Goal: Task Accomplishment & Management: Manage account settings

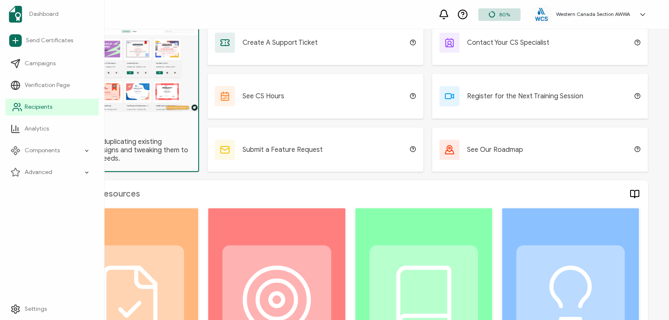
click at [37, 102] on link "Recipients" at bounding box center [51, 107] width 93 height 17
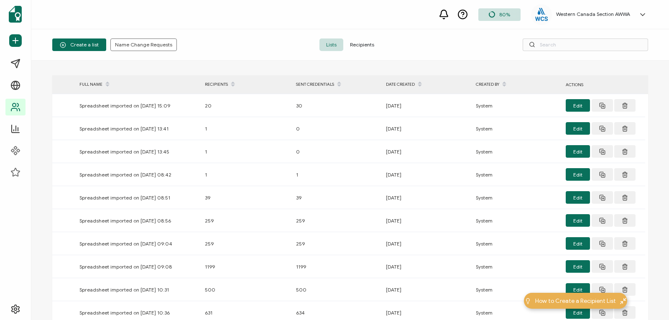
click at [644, 14] on icon at bounding box center [642, 14] width 8 height 8
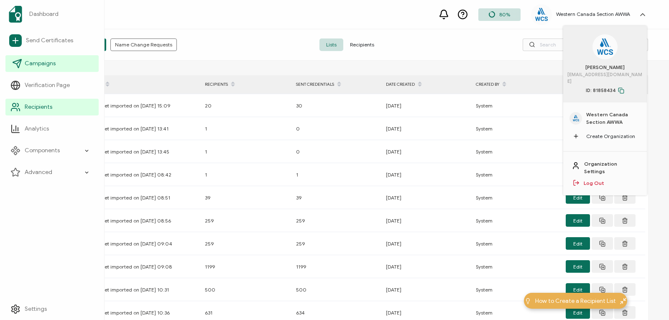
click at [16, 64] on icon at bounding box center [17, 63] width 10 height 10
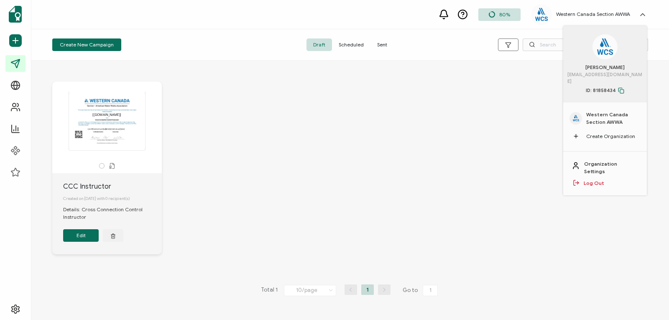
click at [415, 179] on div "The recipient’s full name, which will be automatically filled based on the info…" at bounding box center [350, 174] width 612 height 219
click at [643, 14] on icon at bounding box center [642, 14] width 4 height 2
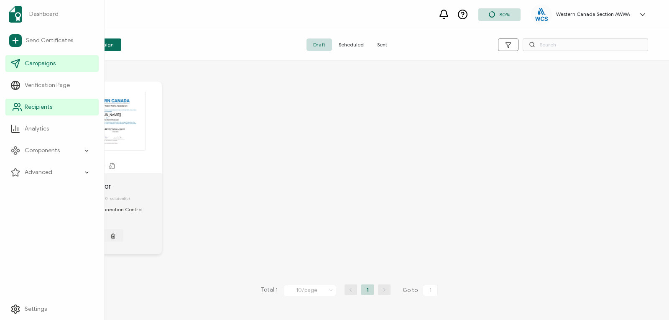
click at [31, 108] on span "Recipients" at bounding box center [39, 107] width 28 height 8
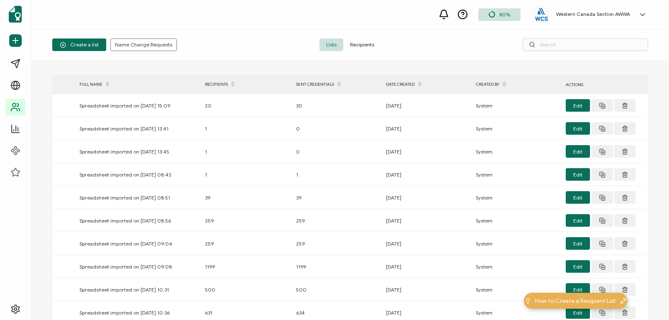
drag, startPoint x: 31, startPoint y: 107, endPoint x: 364, endPoint y: 43, distance: 338.8
click at [364, 43] on span "Recipients" at bounding box center [362, 44] width 38 height 13
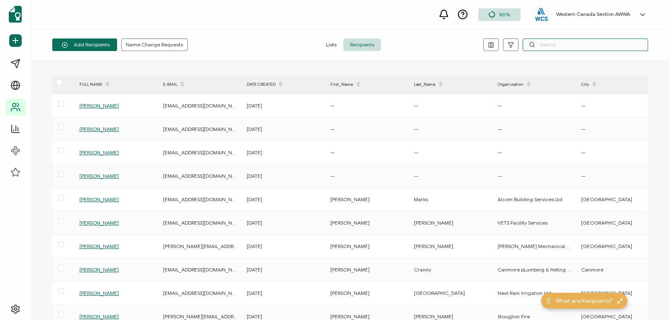
click at [552, 43] on input "text" at bounding box center [584, 44] width 125 height 13
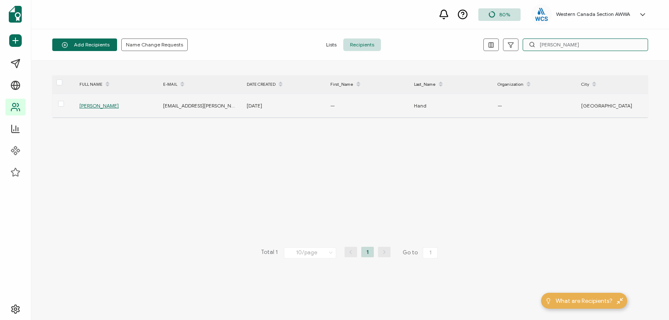
type input "[PERSON_NAME]"
click at [97, 104] on span "[PERSON_NAME]" at bounding box center [98, 105] width 39 height 6
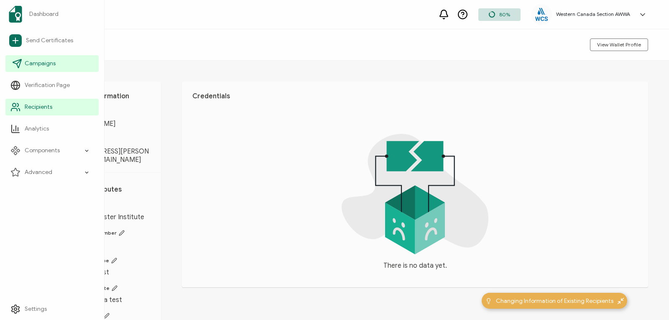
click at [19, 64] on icon at bounding box center [17, 63] width 10 height 10
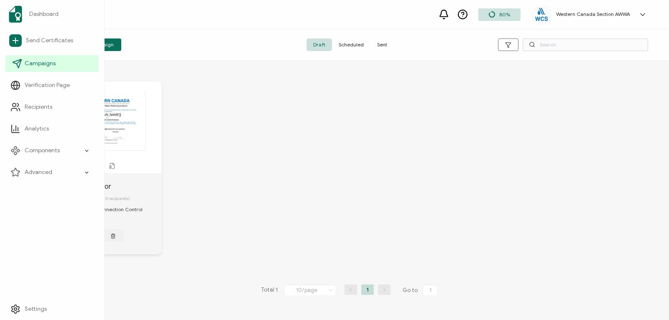
click at [19, 62] on icon at bounding box center [17, 63] width 10 height 10
click at [36, 64] on span "Campaigns" at bounding box center [40, 63] width 31 height 8
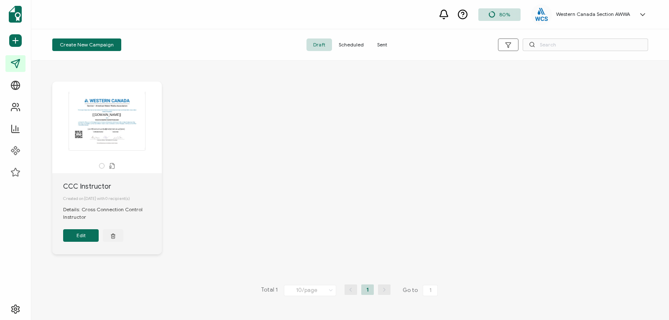
click at [384, 44] on span "Sent" at bounding box center [381, 44] width 23 height 13
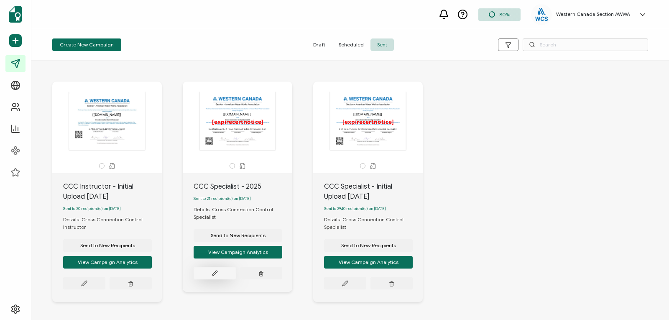
click at [86, 280] on icon at bounding box center [83, 282] width 5 height 5
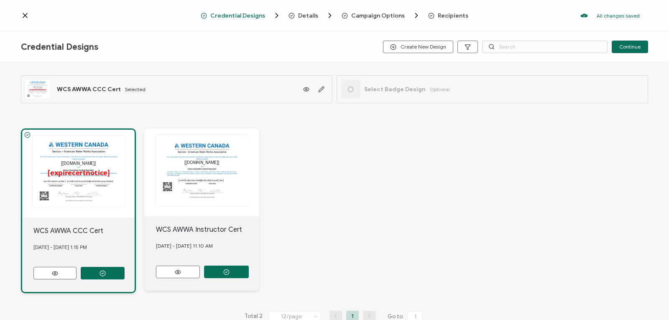
click at [449, 15] on span "Recipients" at bounding box center [452, 16] width 31 height 6
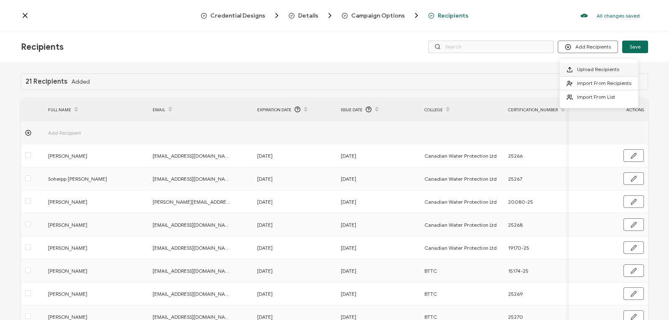
click at [585, 65] on li "Upload Recipients" at bounding box center [598, 70] width 78 height 14
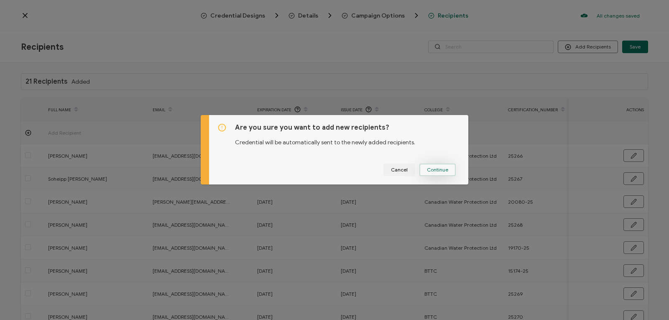
click at [436, 169] on span "Continue" at bounding box center [437, 169] width 21 height 5
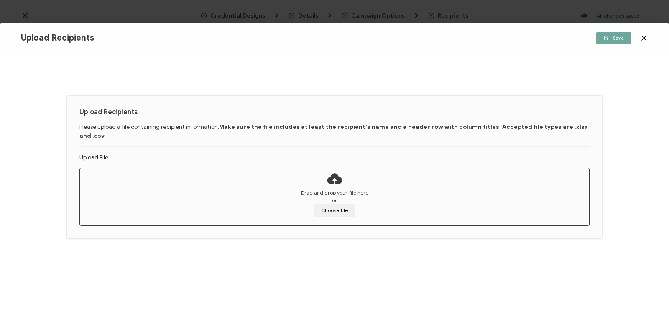
click at [334, 196] on span "or" at bounding box center [334, 200] width 5 height 8
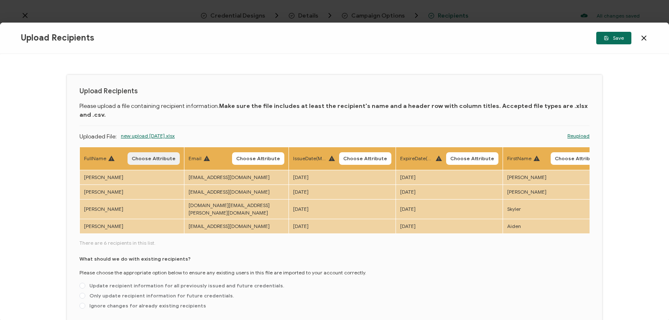
click at [158, 156] on span "Choose Attribute" at bounding box center [154, 158] width 44 height 5
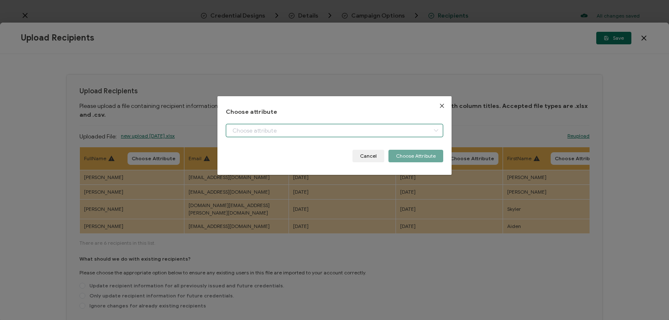
click at [329, 130] on input "dialog" at bounding box center [334, 130] width 217 height 13
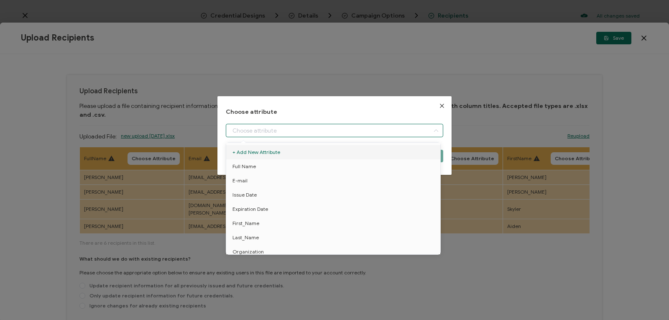
click at [439, 105] on icon "Close" at bounding box center [441, 105] width 7 height 7
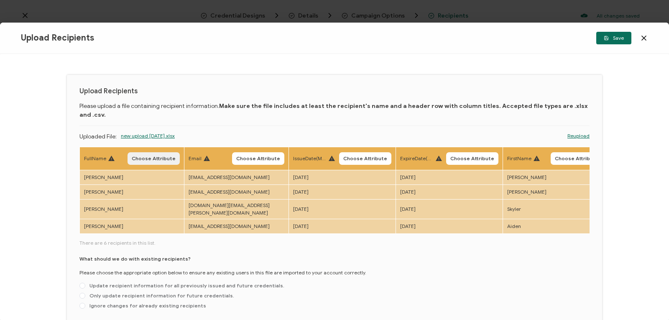
click at [155, 156] on span "Choose Attribute" at bounding box center [154, 158] width 44 height 5
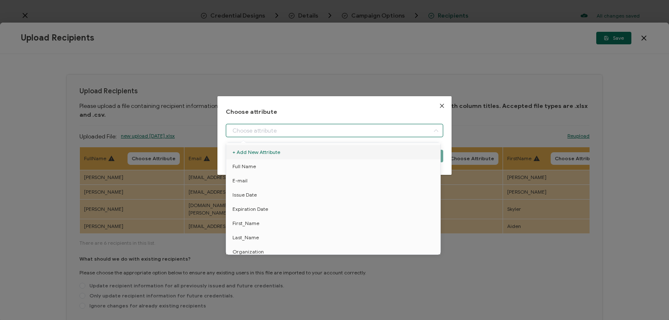
click at [280, 129] on input "dialog" at bounding box center [334, 130] width 217 height 13
click at [242, 163] on span "Full Name" at bounding box center [243, 166] width 23 height 14
type input "Full Name"
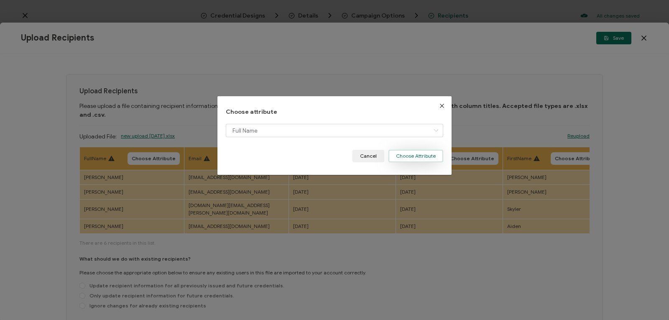
click at [403, 153] on button "Choose Attribute" at bounding box center [415, 156] width 55 height 13
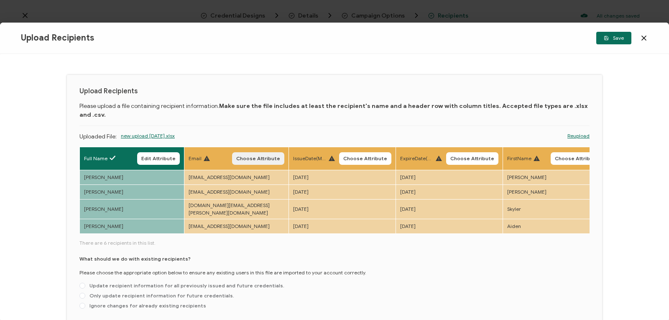
click at [255, 156] on span "Choose Attribute" at bounding box center [258, 158] width 44 height 5
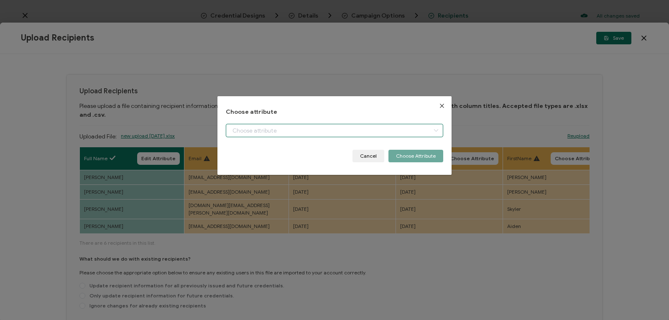
click at [253, 131] on input "dialog" at bounding box center [334, 130] width 217 height 13
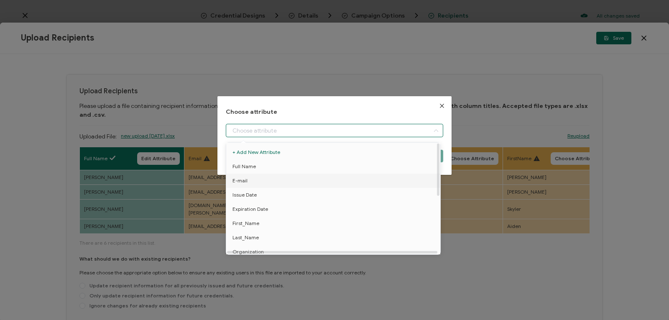
click at [246, 180] on span "E-mail" at bounding box center [239, 180] width 15 height 14
type input "E-mail"
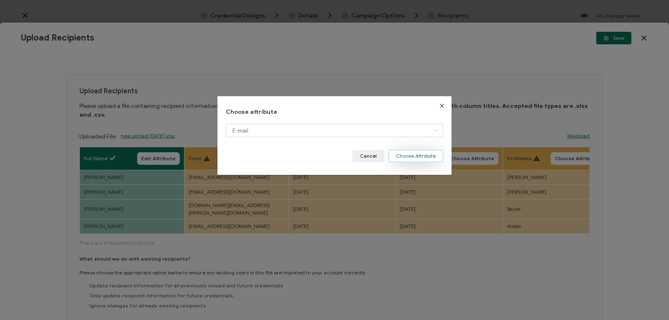
click at [420, 157] on button "Choose Attribute" at bounding box center [415, 156] width 55 height 13
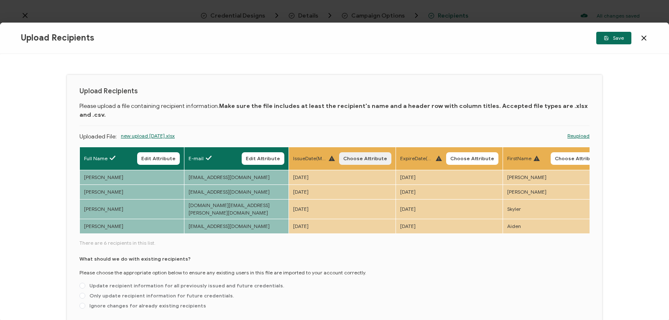
click at [362, 156] on span "Choose Attribute" at bounding box center [365, 158] width 44 height 5
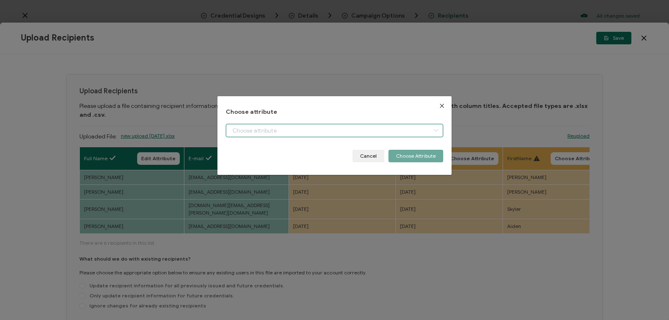
click at [427, 130] on div "dialog" at bounding box center [334, 130] width 217 height 13
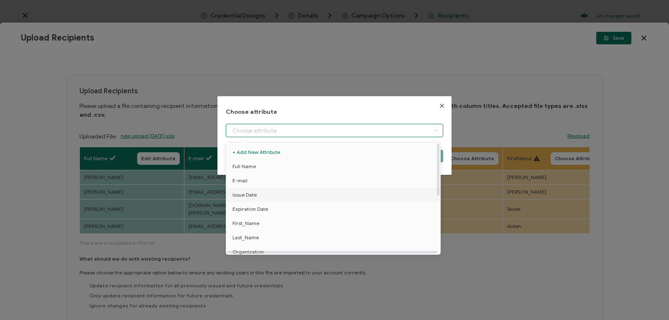
click at [396, 193] on li "Issue Date" at bounding box center [334, 195] width 221 height 14
type input "Issue Date"
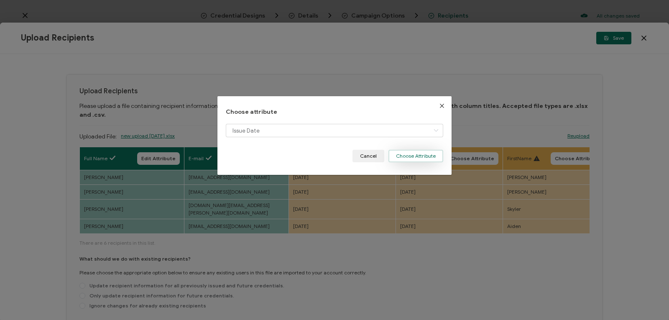
click at [421, 150] on button "Choose Attribute" at bounding box center [415, 156] width 55 height 13
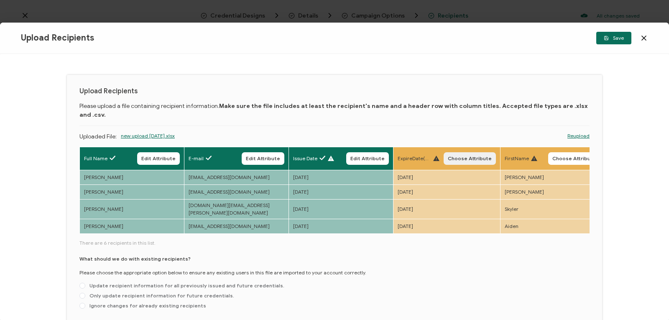
click at [461, 152] on button "Choose Attribute" at bounding box center [469, 158] width 52 height 13
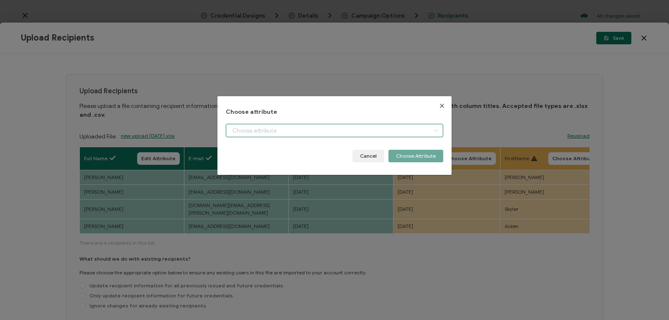
click at [405, 130] on input "dialog" at bounding box center [334, 130] width 217 height 13
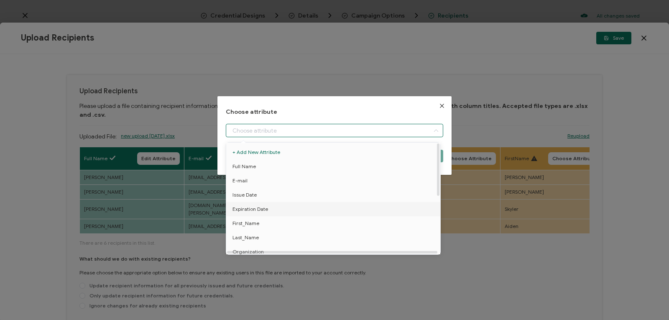
click at [396, 211] on li "Expiration Date" at bounding box center [334, 209] width 221 height 14
type input "Expiration Date"
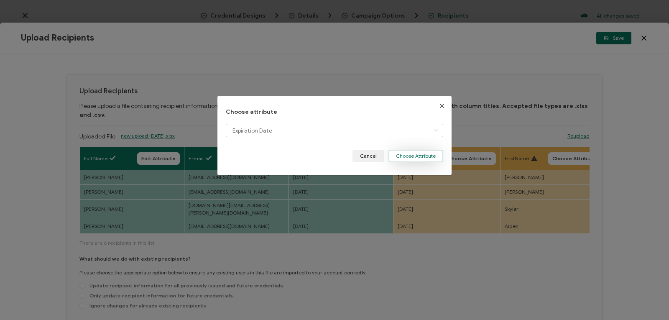
click at [425, 153] on button "Choose Attribute" at bounding box center [415, 156] width 55 height 13
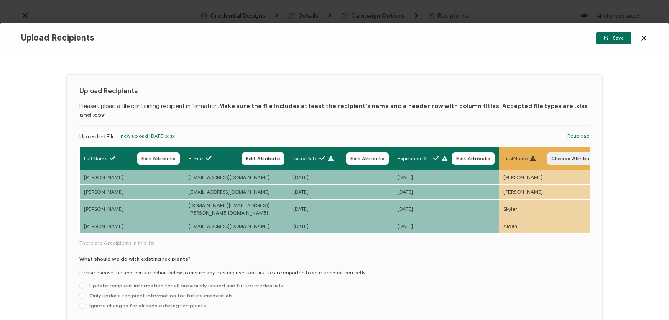
click at [562, 156] on span "Choose Attribute" at bounding box center [573, 158] width 44 height 5
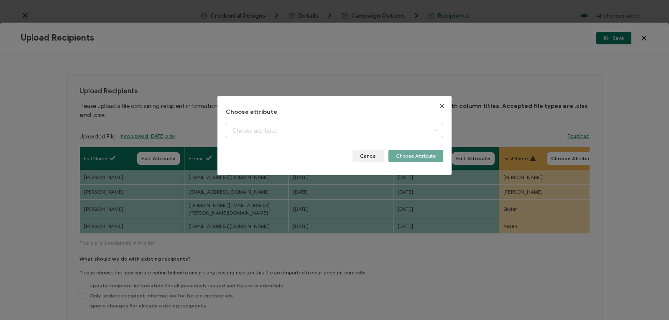
click at [433, 130] on icon "dialog" at bounding box center [435, 130] width 10 height 13
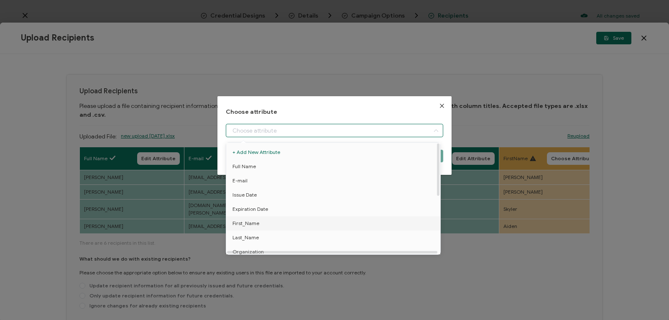
click at [352, 225] on li "First_Name" at bounding box center [334, 223] width 221 height 14
type input "First_Name"
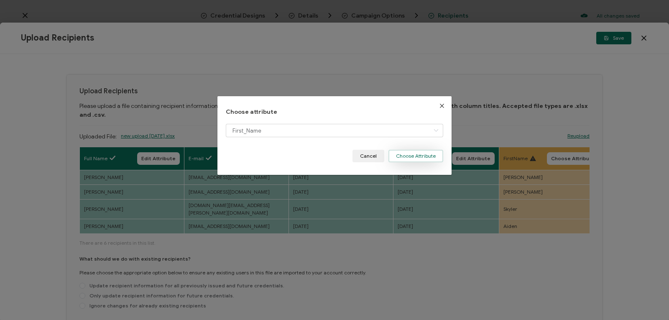
click at [436, 153] on button "Choose Attribute" at bounding box center [415, 156] width 55 height 13
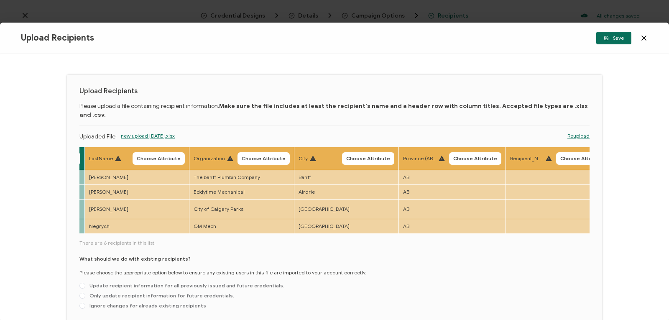
scroll to position [0, 528]
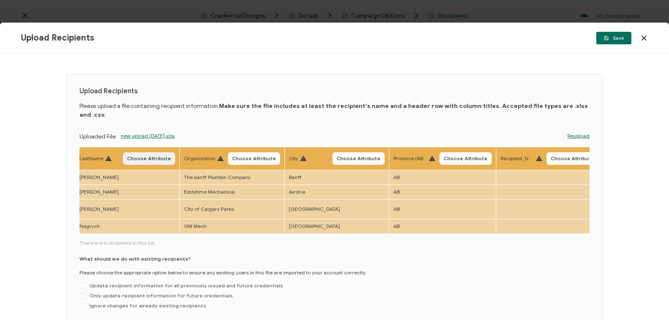
click at [131, 156] on span "Choose Attribute" at bounding box center [149, 158] width 44 height 5
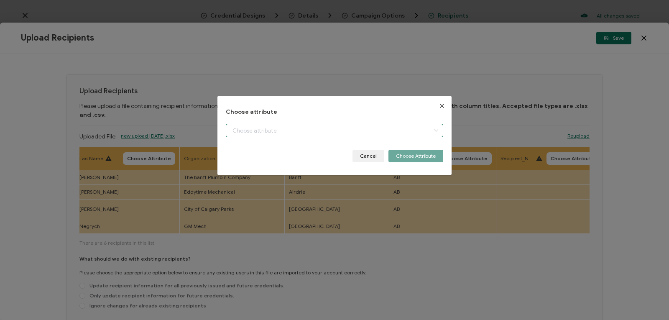
click at [247, 129] on input "dialog" at bounding box center [334, 130] width 217 height 13
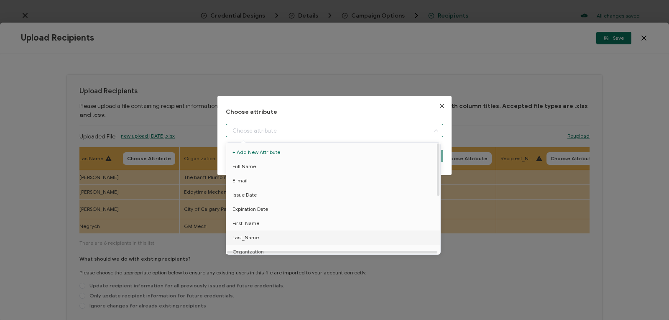
click at [244, 237] on span "Last_Name" at bounding box center [245, 237] width 26 height 14
type input "Last_Name"
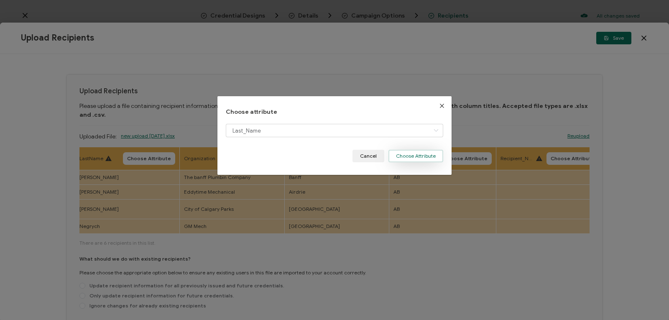
click at [419, 155] on button "Choose Attribute" at bounding box center [415, 156] width 55 height 13
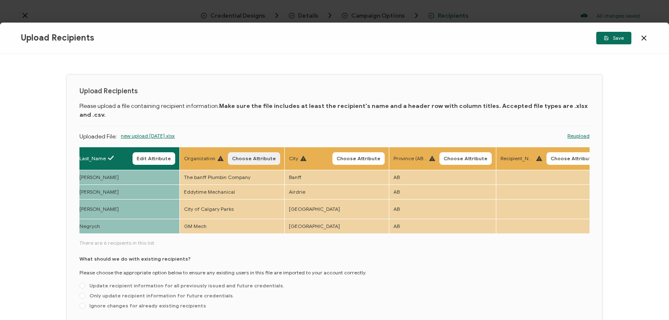
click at [261, 156] on span "Choose Attribute" at bounding box center [254, 158] width 44 height 5
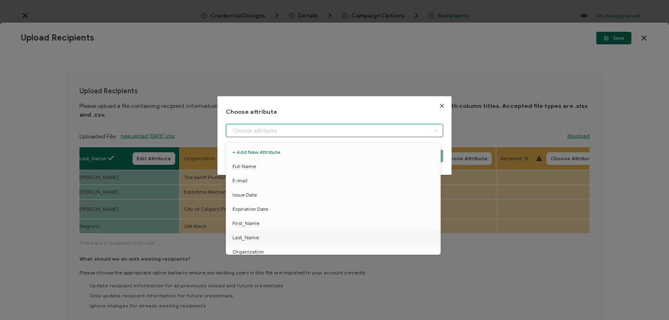
click at [275, 129] on input "dialog" at bounding box center [334, 130] width 217 height 13
click at [260, 250] on span "Organization" at bounding box center [247, 251] width 31 height 14
type input "Organization"
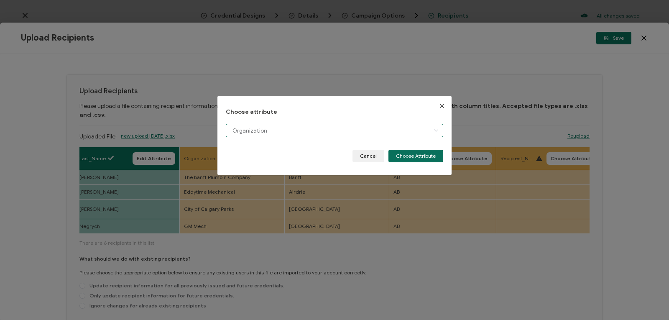
scroll to position [6, 0]
click at [396, 154] on button "Choose Attribute" at bounding box center [415, 156] width 55 height 13
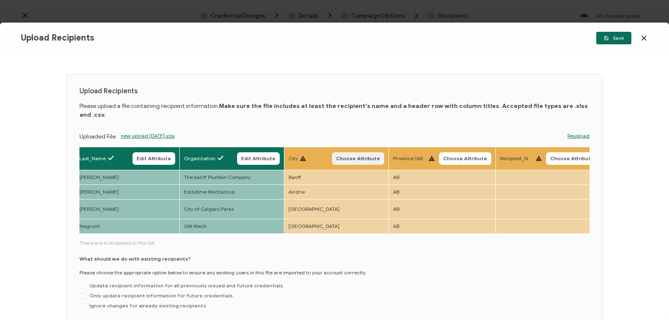
click at [362, 156] on span "Choose Attribute" at bounding box center [358, 158] width 44 height 5
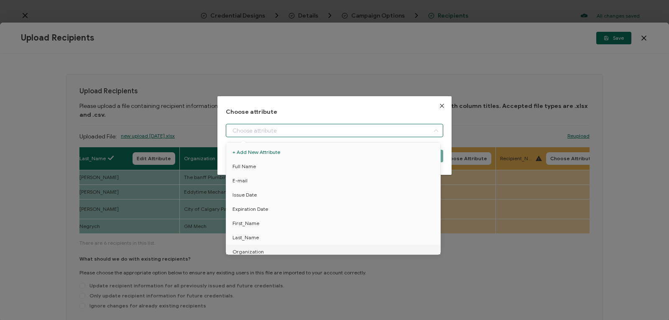
click at [323, 125] on input "dialog" at bounding box center [334, 130] width 217 height 13
click at [306, 154] on li "City" at bounding box center [334, 152] width 221 height 14
type input "City"
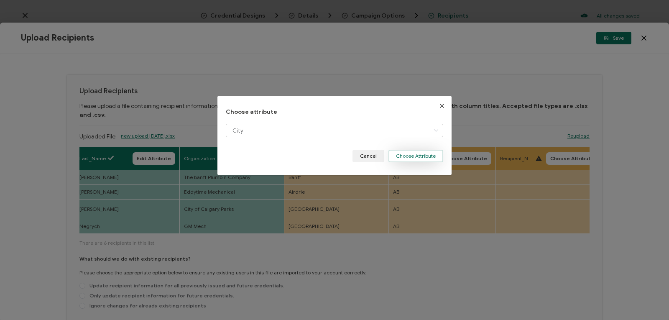
click at [397, 153] on button "Choose Attribute" at bounding box center [415, 156] width 55 height 13
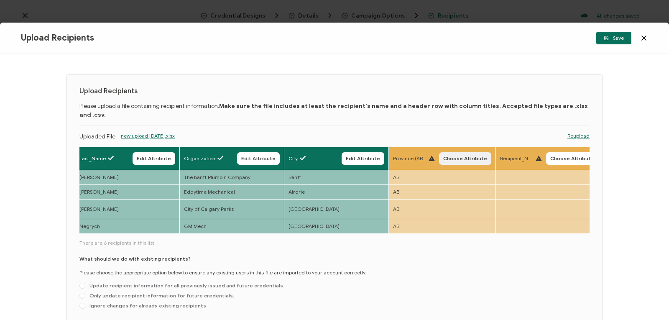
click at [465, 156] on span "Choose Attribute" at bounding box center [465, 158] width 44 height 5
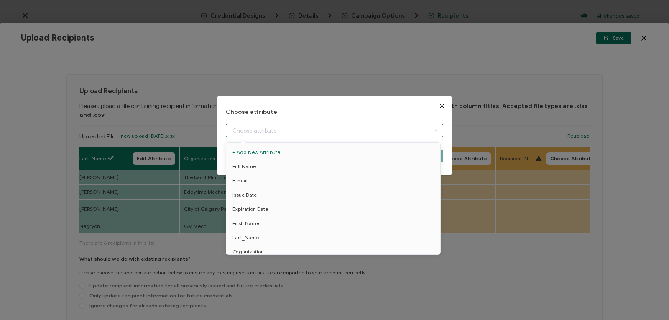
click at [363, 128] on input "dialog" at bounding box center [334, 130] width 217 height 13
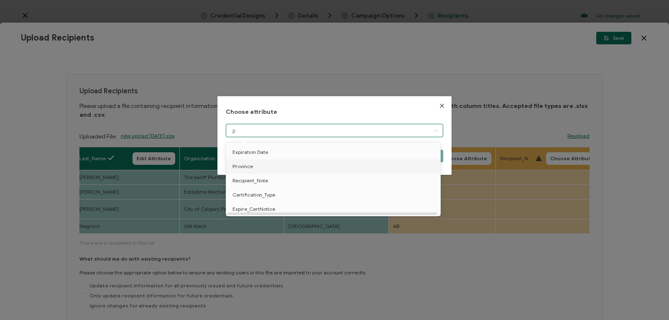
click at [309, 166] on li "Province" at bounding box center [334, 166] width 221 height 14
type input "Province"
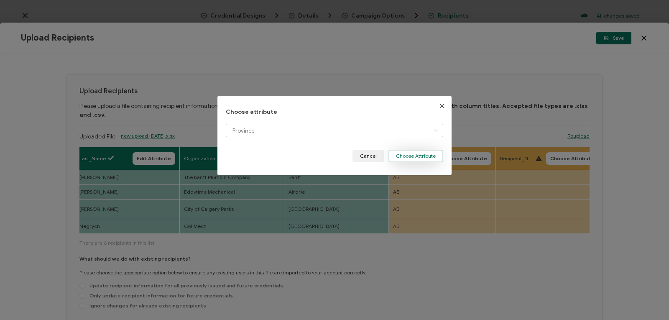
click at [430, 153] on button "Choose Attribute" at bounding box center [415, 156] width 55 height 13
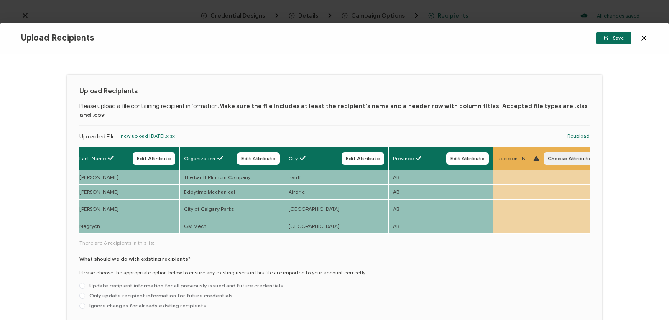
click at [554, 156] on span "Choose Attribute" at bounding box center [569, 158] width 44 height 5
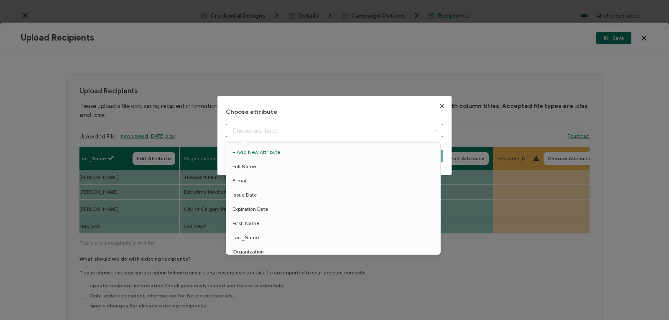
click at [420, 129] on input "dialog" at bounding box center [334, 130] width 217 height 13
click at [290, 208] on li "Recipient_Note" at bounding box center [334, 209] width 221 height 14
type input "Recipient_Note"
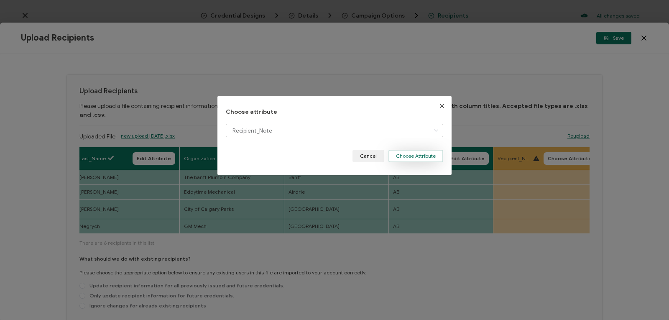
click at [439, 152] on button "Choose Attribute" at bounding box center [415, 156] width 55 height 13
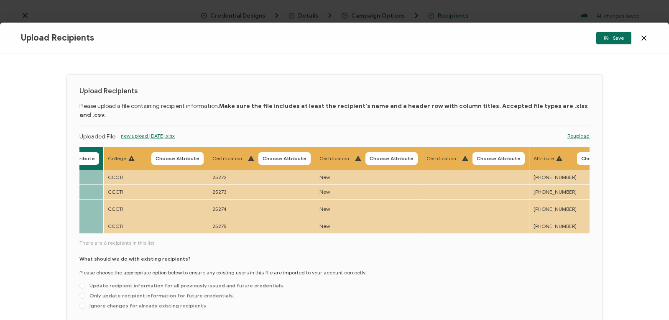
scroll to position [0, 1014]
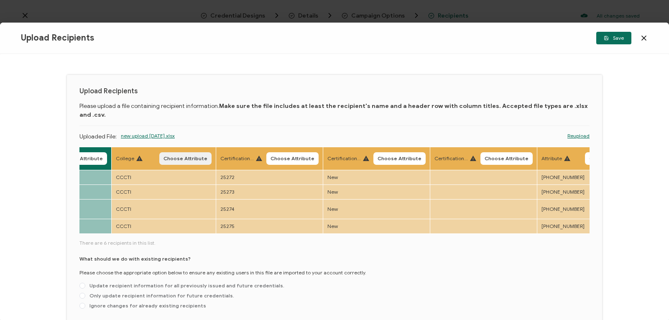
click at [186, 152] on button "Choose Attribute" at bounding box center [185, 158] width 52 height 13
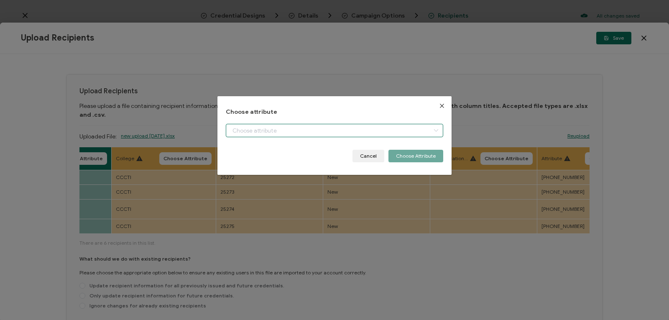
click at [245, 127] on input "dialog" at bounding box center [334, 130] width 217 height 13
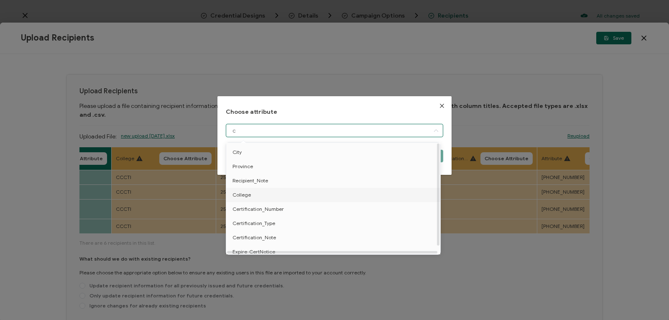
click at [252, 193] on li "College" at bounding box center [334, 195] width 221 height 14
type input "College"
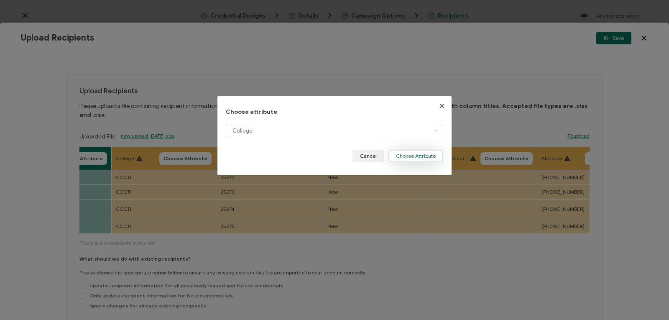
click at [415, 154] on button "Choose Attribute" at bounding box center [415, 156] width 55 height 13
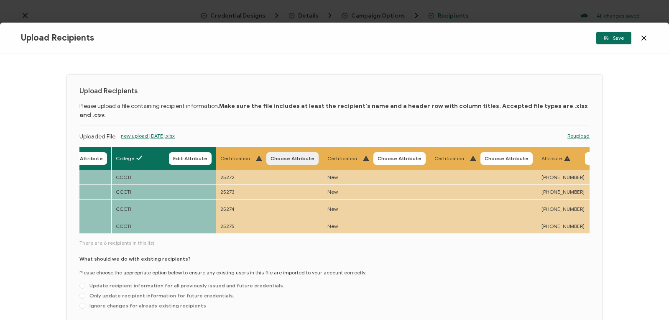
click at [277, 156] on span "Choose Attribute" at bounding box center [292, 158] width 44 height 5
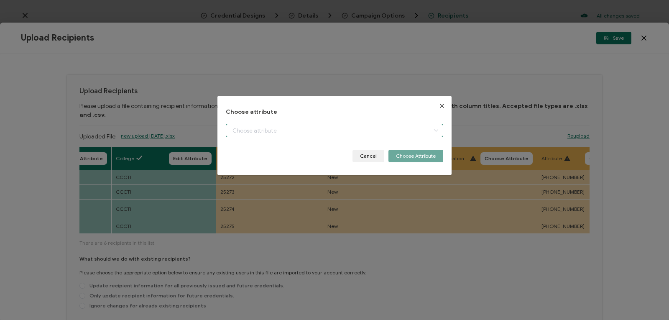
click at [341, 130] on input "dialog" at bounding box center [334, 130] width 217 height 13
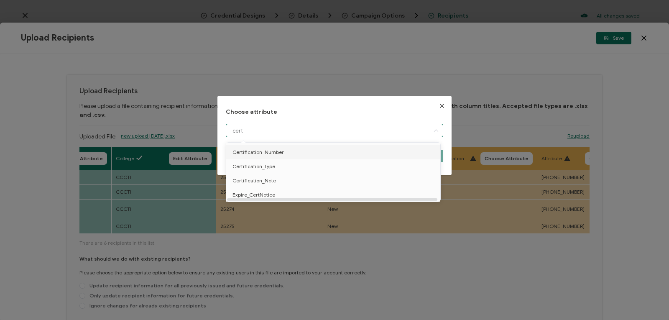
click at [305, 150] on li "Certification_Number" at bounding box center [334, 152] width 221 height 14
type input "Certification_Number"
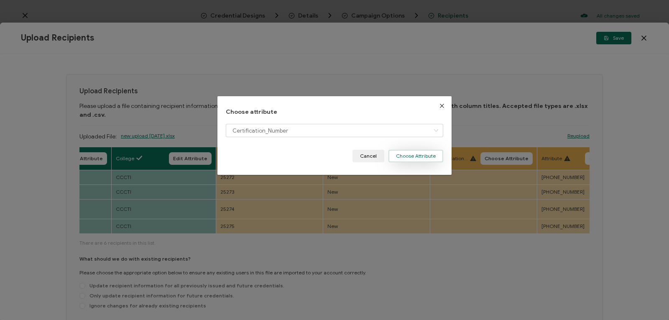
click at [399, 154] on button "Choose Attribute" at bounding box center [415, 156] width 55 height 13
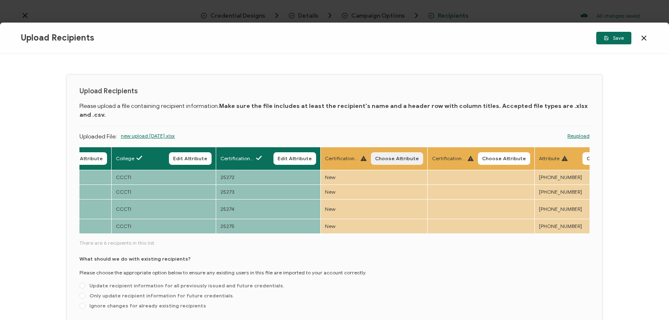
click at [395, 156] on span "Choose Attribute" at bounding box center [397, 158] width 44 height 5
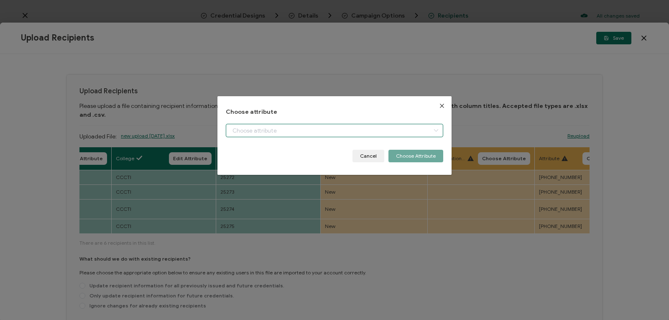
click at [358, 125] on input "dialog" at bounding box center [334, 130] width 217 height 13
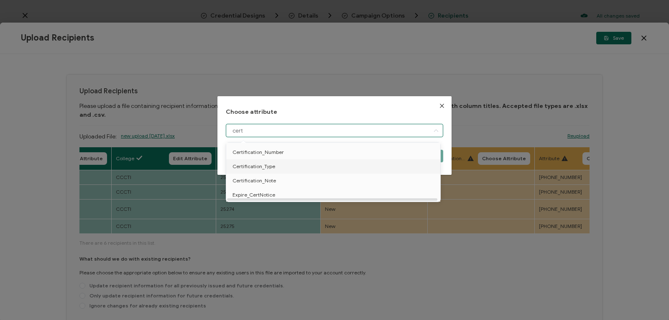
click at [334, 167] on li "Certification_Type" at bounding box center [334, 166] width 221 height 14
type input "Certification_Type"
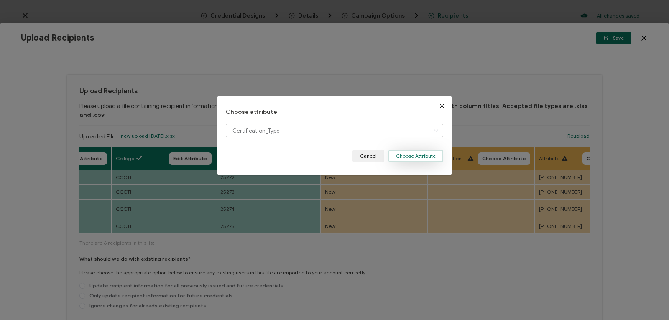
click at [400, 157] on button "Choose Attribute" at bounding box center [415, 156] width 55 height 13
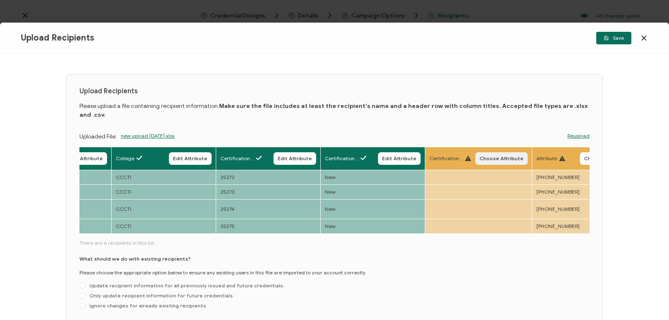
click at [485, 156] on span "Choose Attribute" at bounding box center [501, 158] width 44 height 5
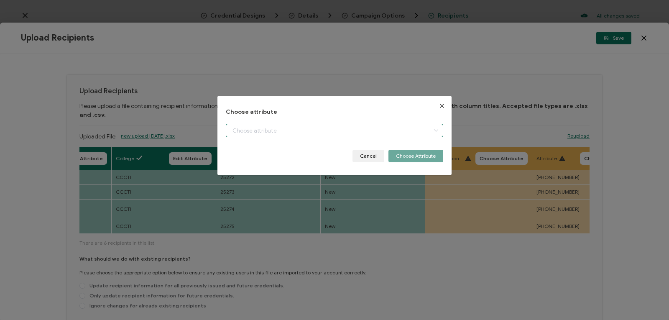
click at [417, 128] on input "dialog" at bounding box center [334, 130] width 217 height 13
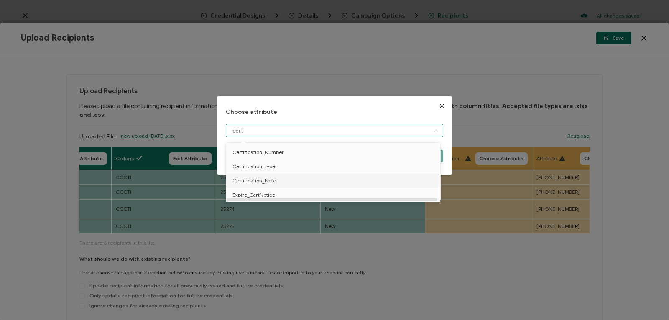
click at [320, 175] on li "Certification_Note" at bounding box center [334, 180] width 221 height 14
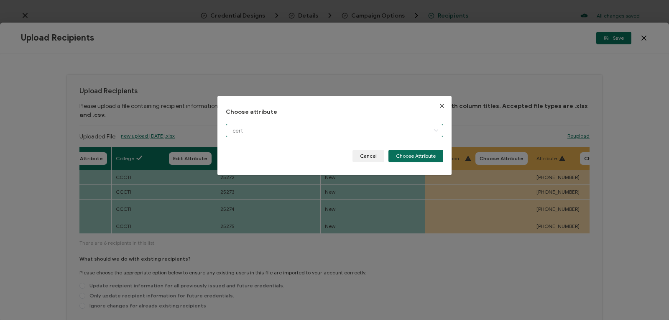
type input "Certification_Note"
click at [401, 146] on div "Certification_Note" at bounding box center [334, 137] width 217 height 26
click at [405, 154] on button "Choose Attribute" at bounding box center [415, 156] width 55 height 13
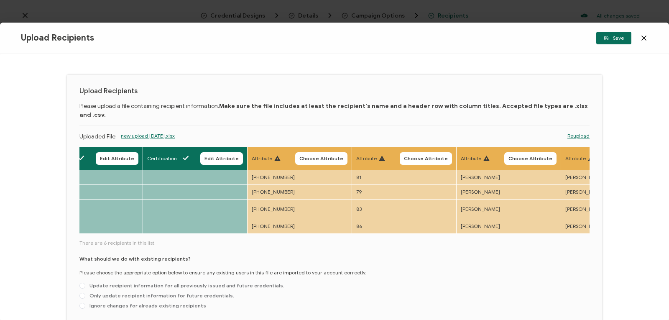
scroll to position [0, 1317]
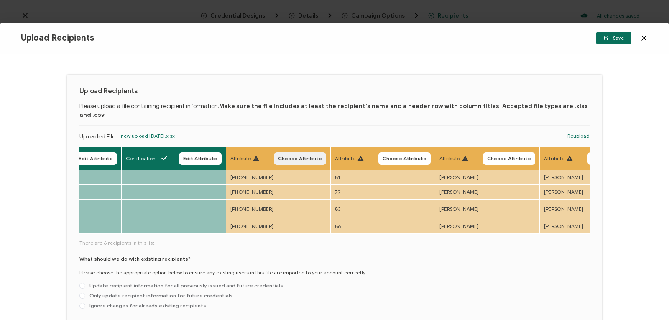
click at [298, 156] on span "Choose Attribute" at bounding box center [300, 158] width 44 height 5
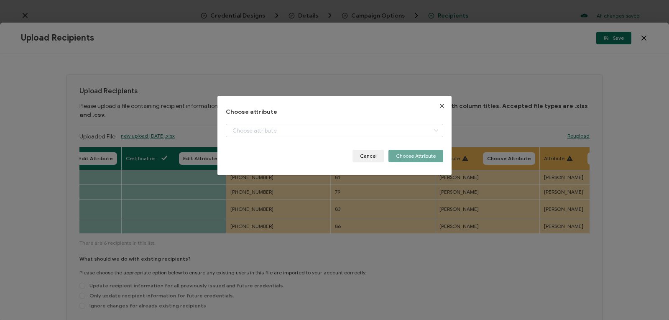
click at [440, 102] on icon "Close" at bounding box center [441, 105] width 7 height 7
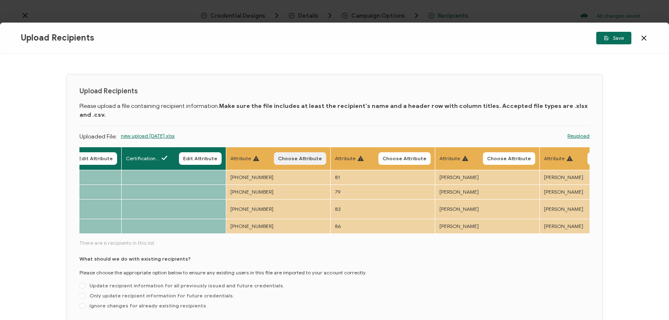
click at [288, 156] on span "Choose Attribute" at bounding box center [300, 158] width 44 height 5
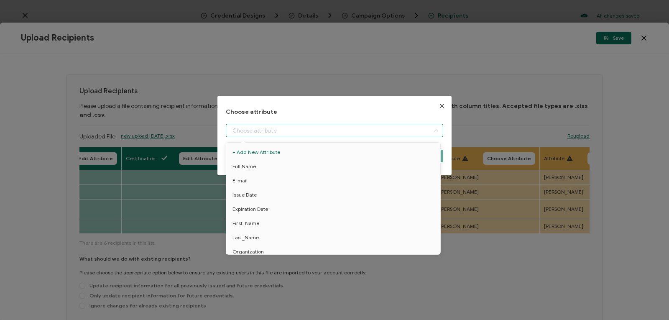
click at [285, 129] on input "dialog" at bounding box center [334, 130] width 217 height 13
type input "a"
click at [438, 107] on icon "Close" at bounding box center [441, 105] width 7 height 7
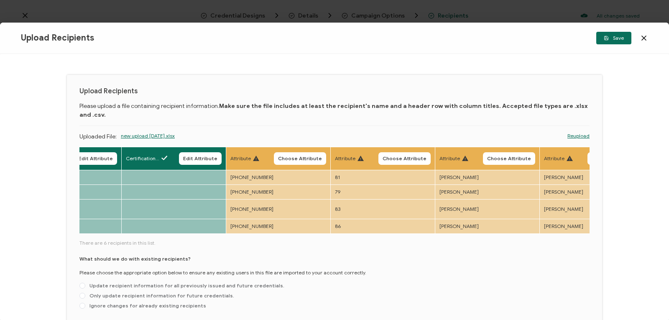
click at [157, 132] on span "new upload [DATE].xlsx" at bounding box center [148, 142] width 54 height 21
click at [572, 132] on link "Reupload" at bounding box center [578, 136] width 22 height 8
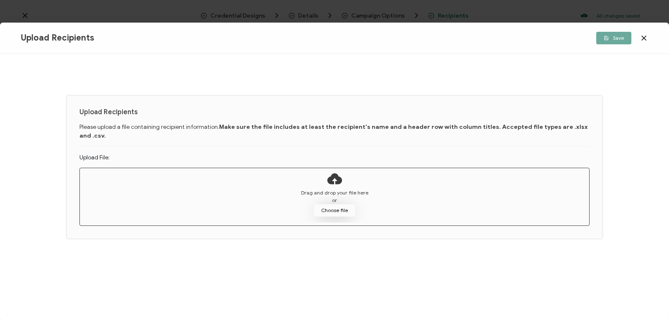
click at [343, 204] on button "Choose file" at bounding box center [334, 210] width 42 height 13
click at [332, 204] on button "Choose file" at bounding box center [334, 210] width 42 height 13
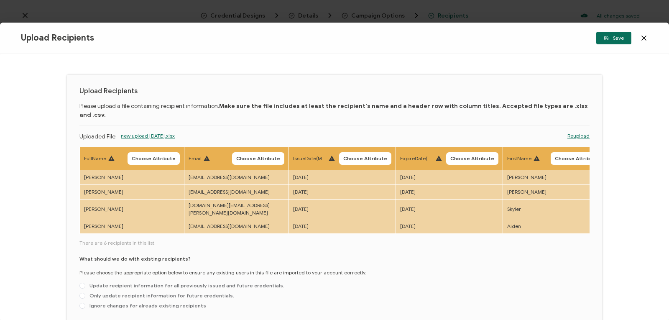
drag, startPoint x: 247, startPoint y: 223, endPoint x: 320, endPoint y: 219, distance: 74.1
click at [320, 219] on div "FullName Choose Attribute Email Choose Attribute IssueDate(Month 25, 2025)) Cho…" at bounding box center [334, 230] width 510 height 166
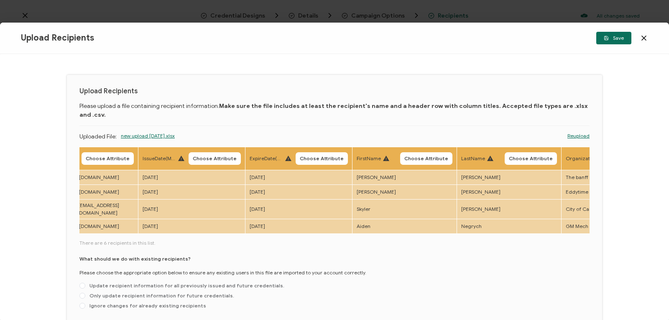
scroll to position [0, 0]
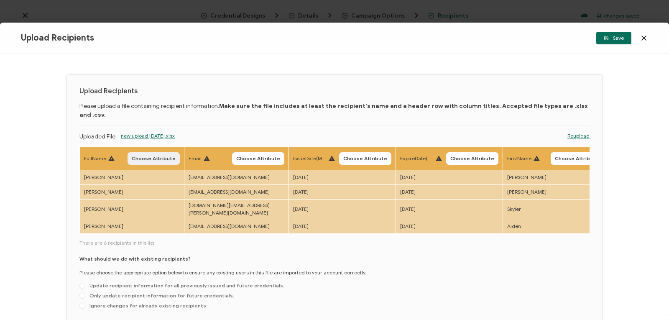
click at [142, 156] on span "Choose Attribute" at bounding box center [154, 158] width 44 height 5
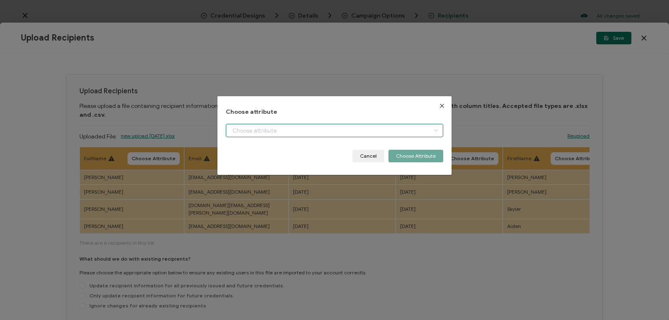
click at [306, 127] on input "dialog" at bounding box center [334, 130] width 217 height 13
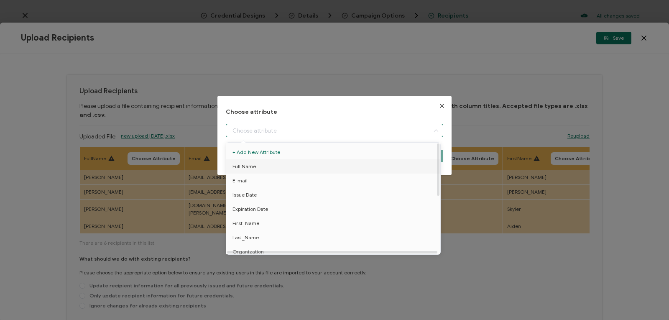
click at [244, 164] on span "Full Name" at bounding box center [243, 166] width 23 height 14
type input "Full Name"
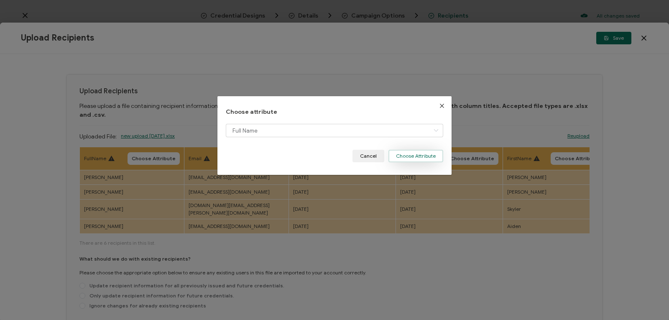
click at [401, 157] on button "Choose Attribute" at bounding box center [415, 156] width 55 height 13
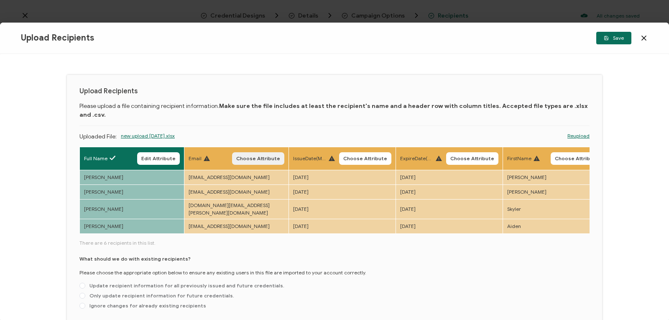
click at [269, 156] on span "Choose Attribute" at bounding box center [258, 158] width 44 height 5
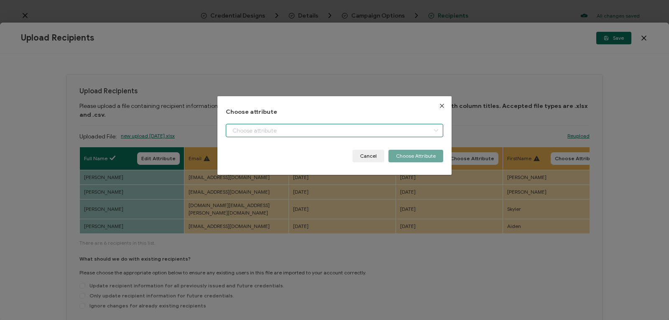
click at [271, 128] on input "dialog" at bounding box center [334, 130] width 217 height 13
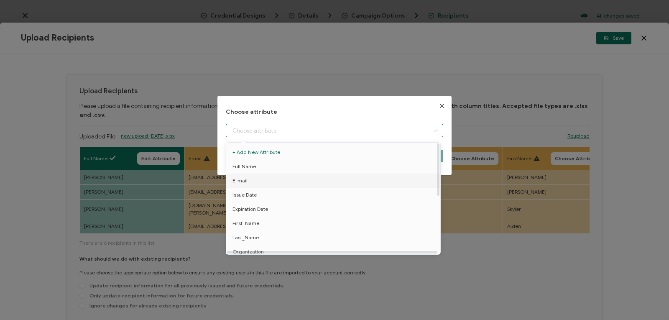
click at [266, 181] on li "E-mail" at bounding box center [334, 180] width 221 height 14
type input "E-mail"
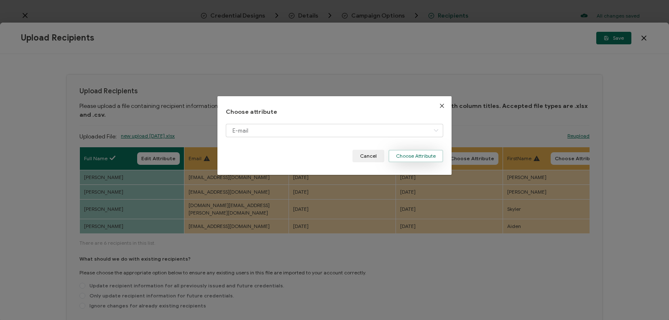
click at [409, 154] on button "Choose Attribute" at bounding box center [415, 156] width 55 height 13
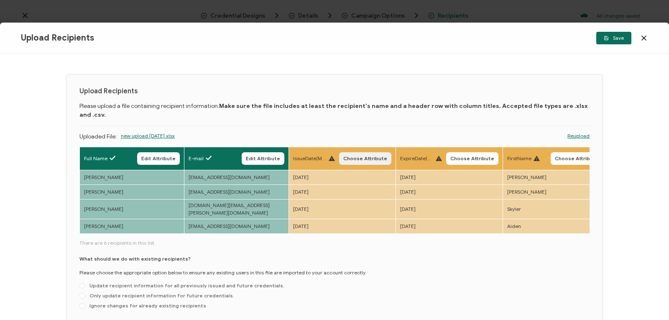
click at [375, 156] on span "Choose Attribute" at bounding box center [365, 158] width 44 height 5
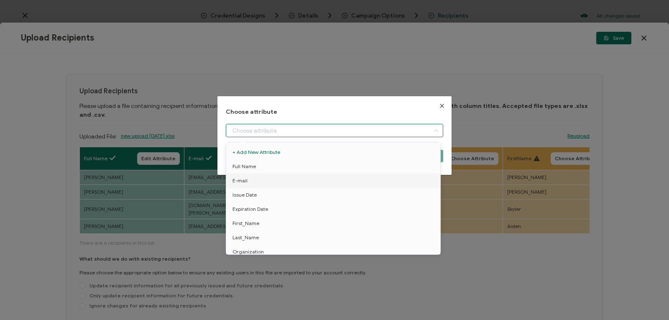
click at [358, 130] on input "dialog" at bounding box center [334, 130] width 217 height 13
click at [333, 194] on li "Issue Date" at bounding box center [334, 195] width 221 height 14
type input "Issue Date"
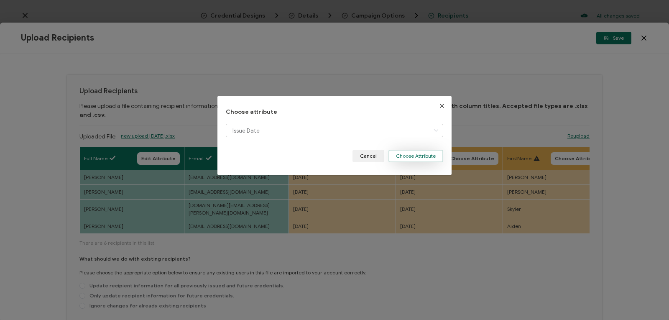
click at [398, 155] on button "Choose Attribute" at bounding box center [415, 156] width 55 height 13
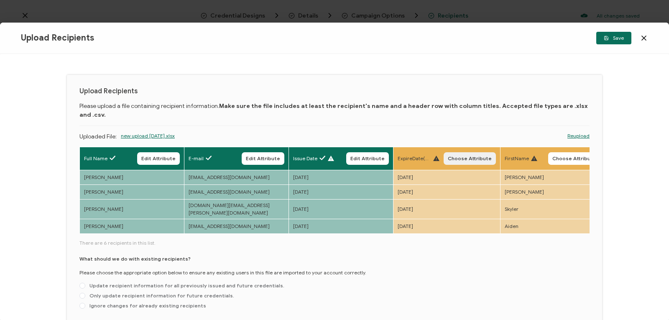
click at [463, 156] on span "Choose Attribute" at bounding box center [469, 158] width 44 height 5
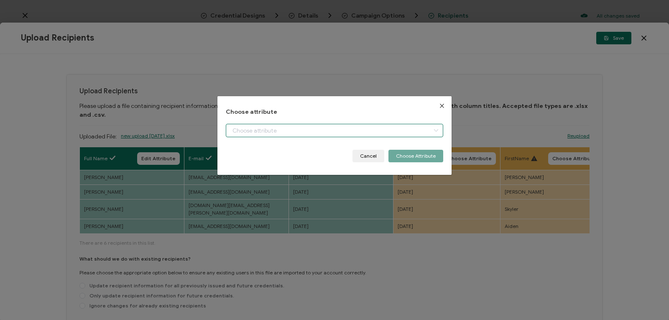
click at [421, 132] on input "dialog" at bounding box center [334, 130] width 217 height 13
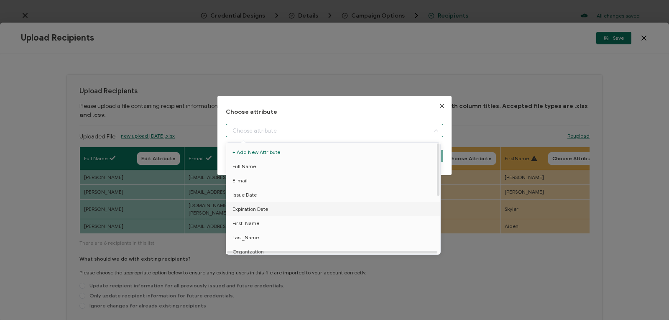
click at [397, 211] on li "Expiration Date" at bounding box center [334, 209] width 221 height 14
type input "Expiration Date"
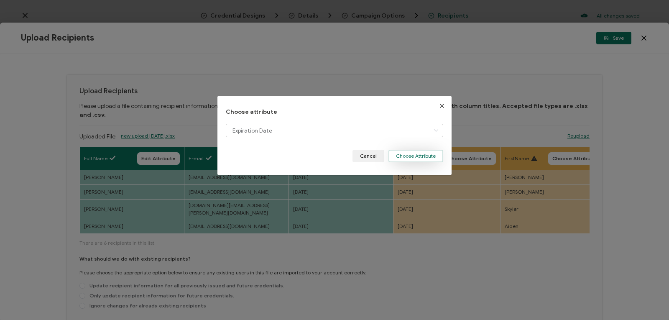
click at [422, 156] on button "Choose Attribute" at bounding box center [415, 156] width 55 height 13
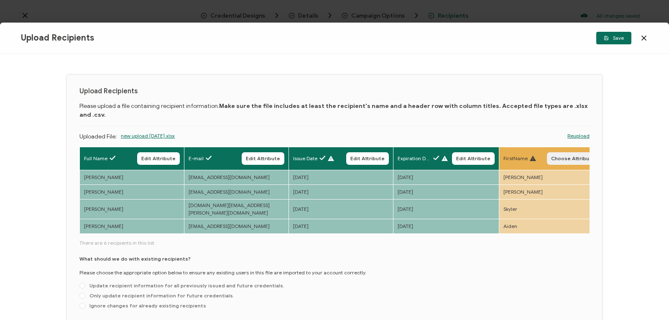
click at [568, 152] on button "Choose Attribute" at bounding box center [573, 158] width 52 height 13
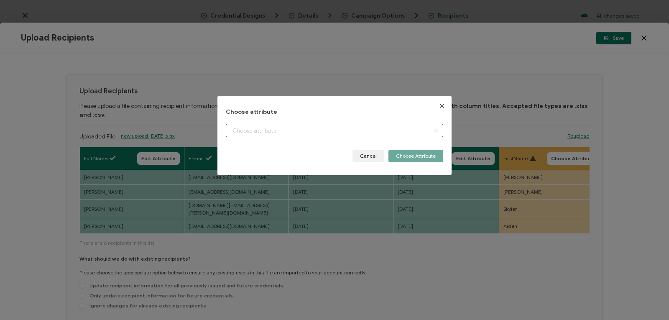
click at [389, 127] on input "dialog" at bounding box center [334, 130] width 217 height 13
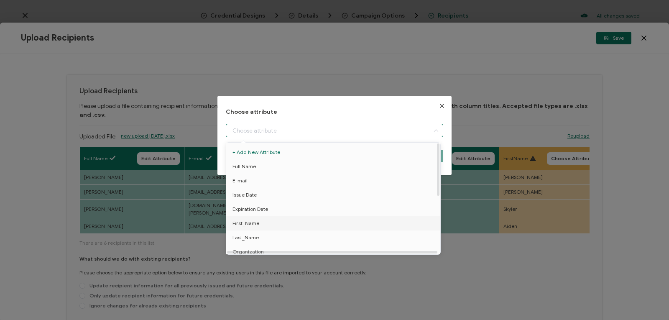
click at [346, 224] on li "First_Name" at bounding box center [334, 223] width 221 height 14
type input "First_Name"
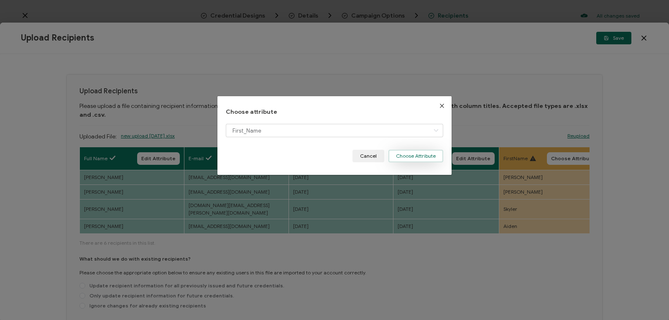
click at [411, 152] on button "Choose Attribute" at bounding box center [415, 156] width 55 height 13
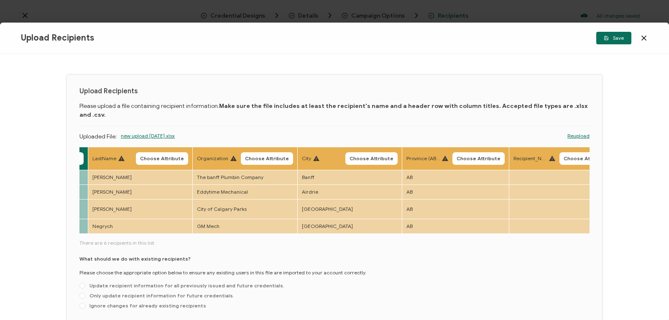
scroll to position [0, 524]
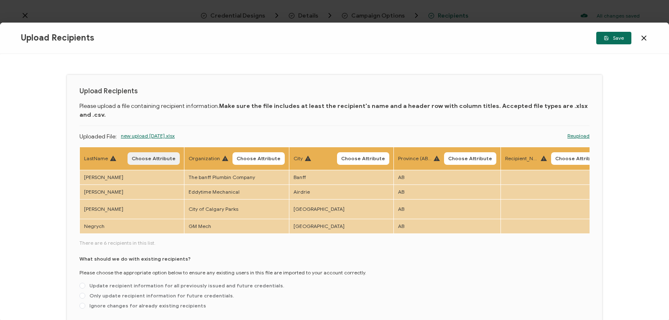
click at [163, 152] on button "Choose Attribute" at bounding box center [153, 158] width 52 height 13
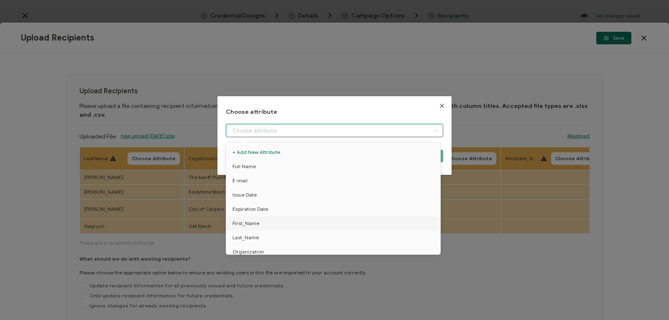
click at [236, 127] on input "dialog" at bounding box center [334, 130] width 217 height 13
click at [244, 235] on span "Last_Name" at bounding box center [245, 237] width 26 height 14
type input "Last_Name"
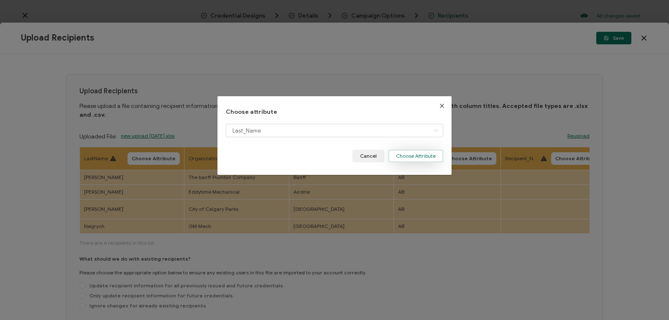
click at [407, 153] on button "Choose Attribute" at bounding box center [415, 156] width 55 height 13
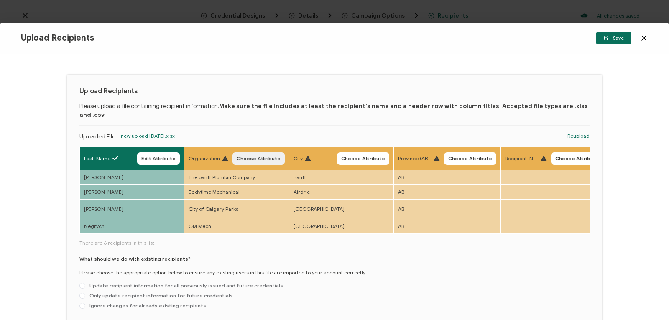
click at [266, 152] on button "Choose Attribute" at bounding box center [258, 158] width 52 height 13
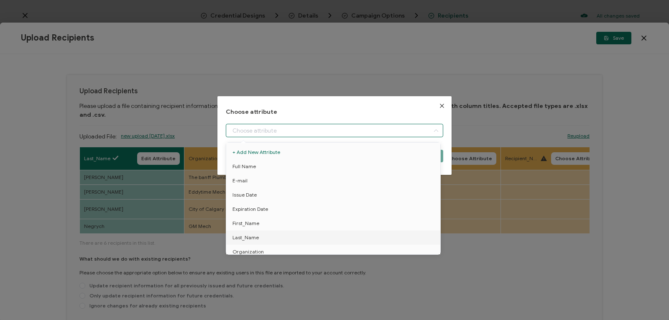
click at [257, 127] on input "dialog" at bounding box center [334, 130] width 217 height 13
click at [254, 249] on span "Organization" at bounding box center [247, 251] width 31 height 14
type input "Organization"
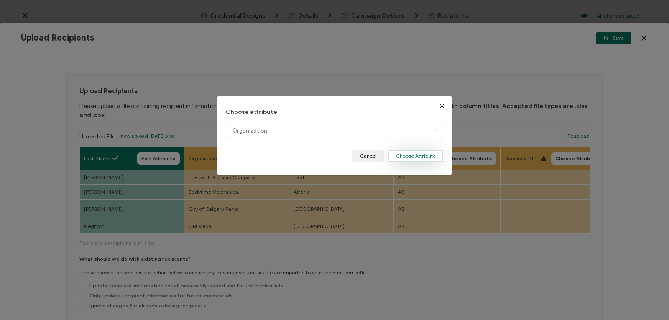
click at [399, 157] on button "Choose Attribute" at bounding box center [415, 156] width 55 height 13
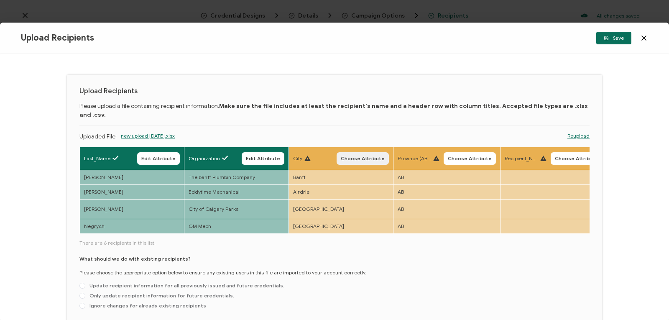
click at [351, 156] on span "Choose Attribute" at bounding box center [363, 158] width 44 height 5
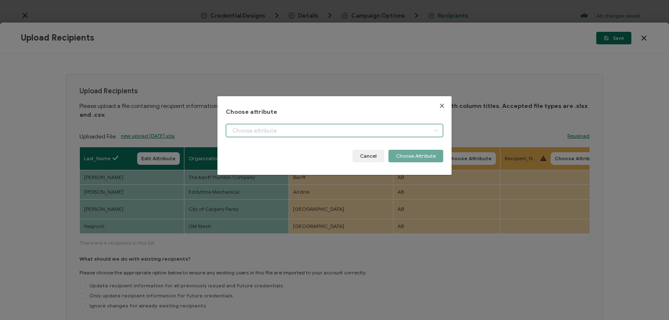
click at [298, 127] on input "dialog" at bounding box center [334, 130] width 217 height 13
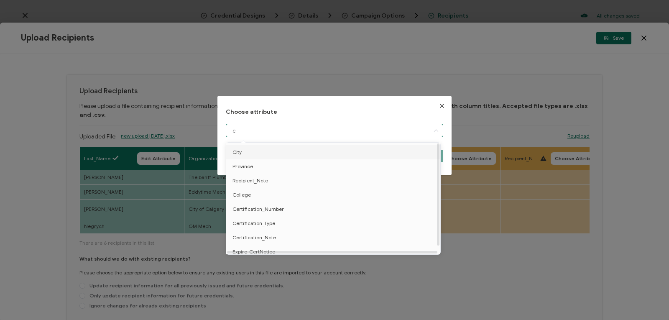
click at [292, 150] on li "City" at bounding box center [334, 152] width 221 height 14
type input "City"
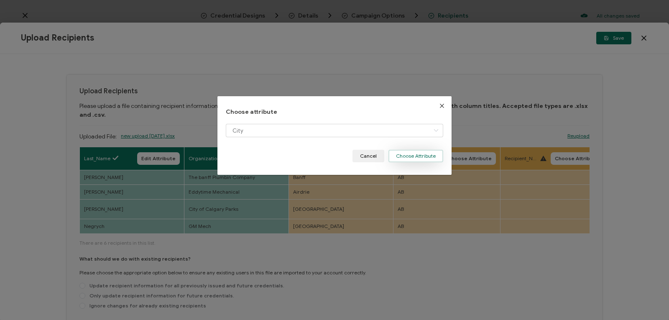
click at [397, 153] on button "Choose Attribute" at bounding box center [415, 156] width 55 height 13
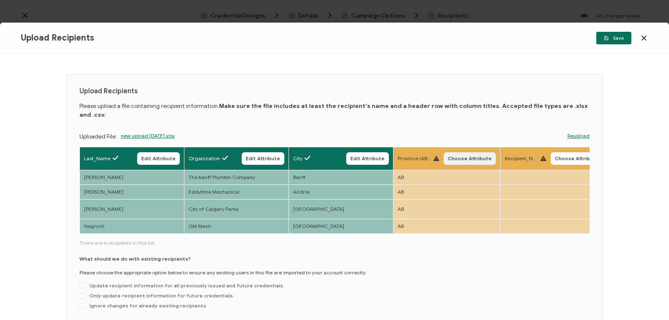
click at [459, 156] on span "Choose Attribute" at bounding box center [469, 158] width 44 height 5
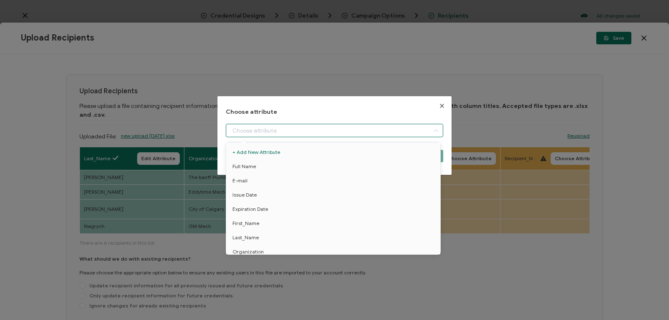
click at [401, 130] on input "dialog" at bounding box center [334, 130] width 217 height 13
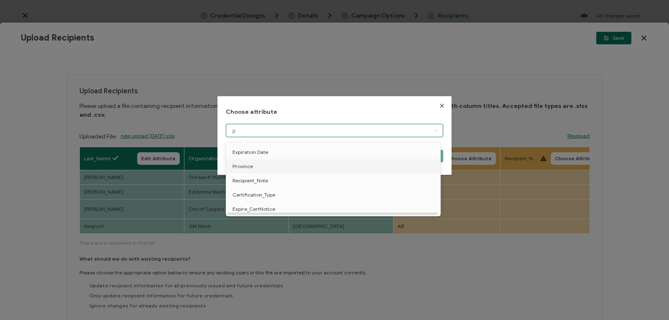
click at [269, 165] on li "Province" at bounding box center [334, 166] width 221 height 14
type input "Province"
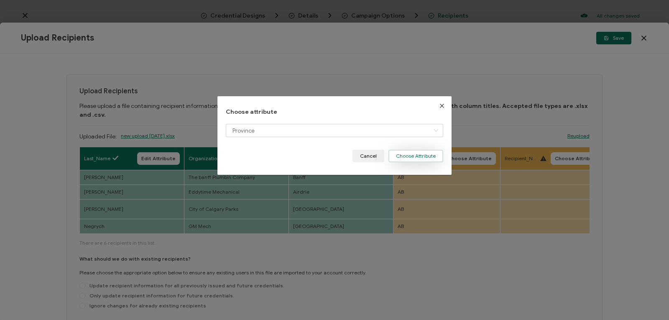
click at [404, 154] on button "Choose Attribute" at bounding box center [415, 156] width 55 height 13
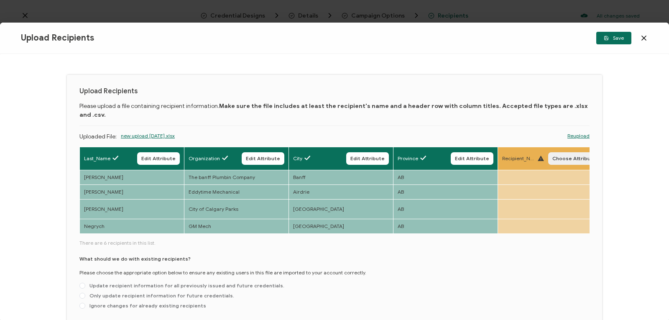
click at [559, 156] on span "Choose Attribute" at bounding box center [574, 158] width 44 height 5
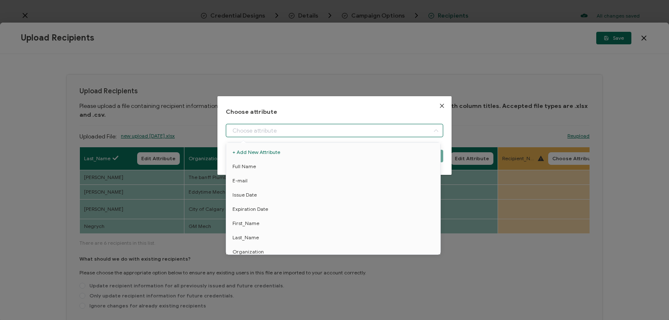
click at [394, 131] on input "dialog" at bounding box center [334, 130] width 217 height 13
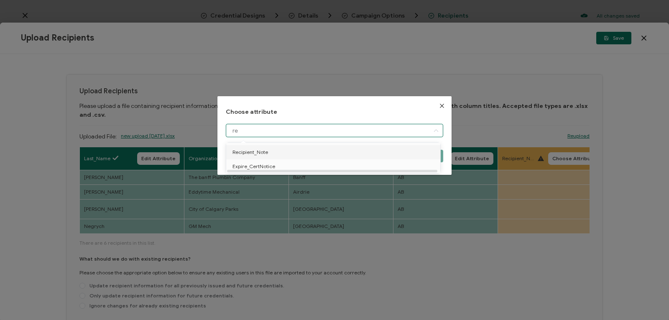
click at [349, 154] on li "Recipient_Note" at bounding box center [334, 152] width 221 height 14
type input "Recipient_Note"
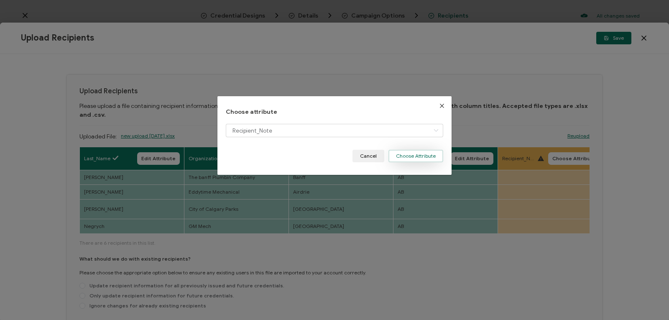
click at [424, 154] on button "Choose Attribute" at bounding box center [415, 156] width 55 height 13
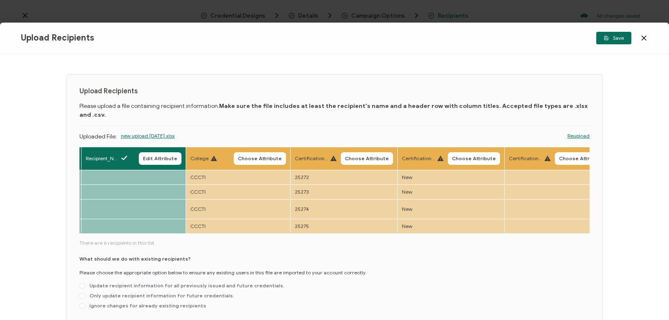
scroll to position [0, 955]
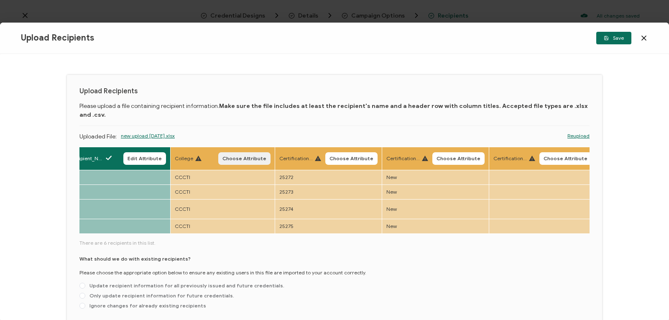
click at [241, 152] on button "Choose Attribute" at bounding box center [244, 158] width 52 height 13
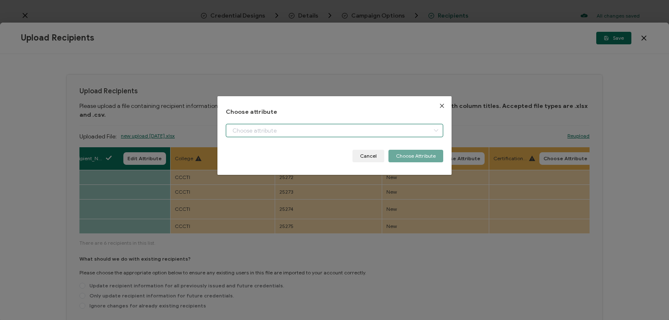
click at [234, 127] on input "dialog" at bounding box center [334, 130] width 217 height 13
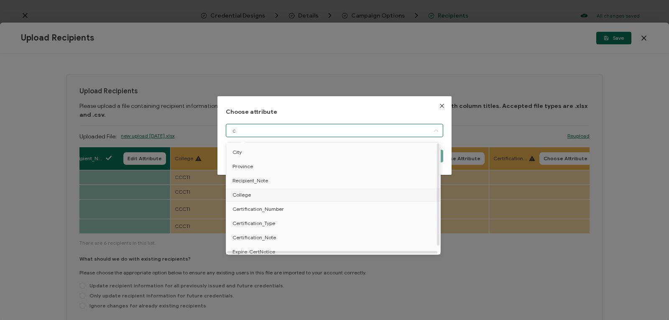
click at [247, 193] on span "College" at bounding box center [241, 195] width 18 height 14
type input "College"
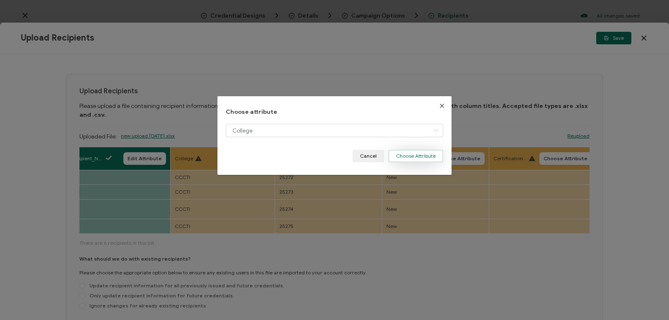
click at [407, 157] on button "Choose Attribute" at bounding box center [415, 156] width 55 height 13
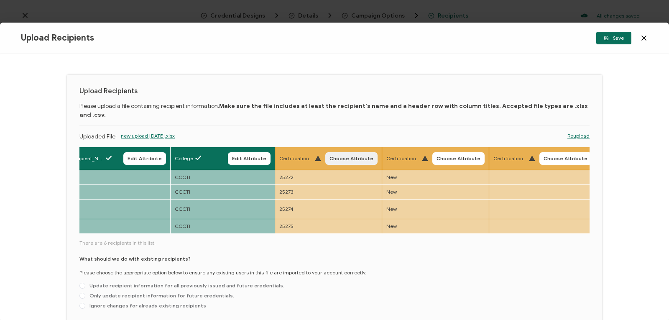
click at [350, 156] on span "Choose Attribute" at bounding box center [351, 158] width 44 height 5
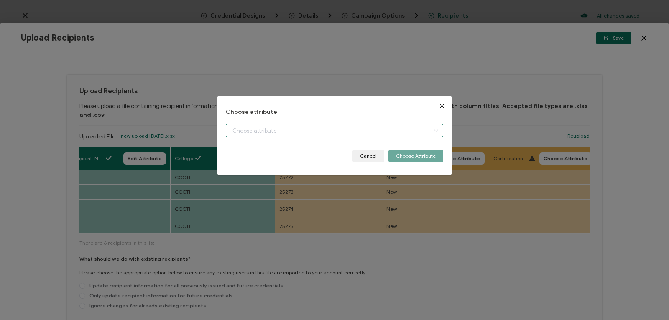
click at [322, 126] on input "dialog" at bounding box center [334, 130] width 217 height 13
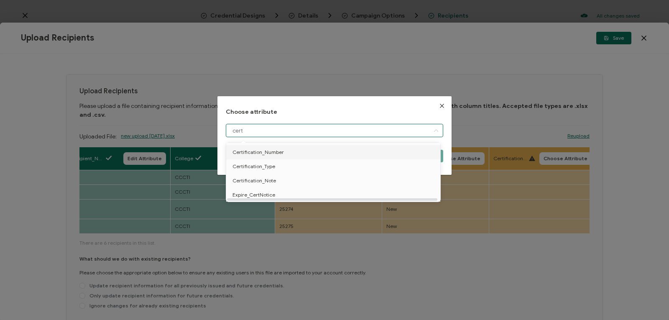
click at [302, 152] on li "Certification_Number" at bounding box center [334, 152] width 221 height 14
type input "Certification_Number"
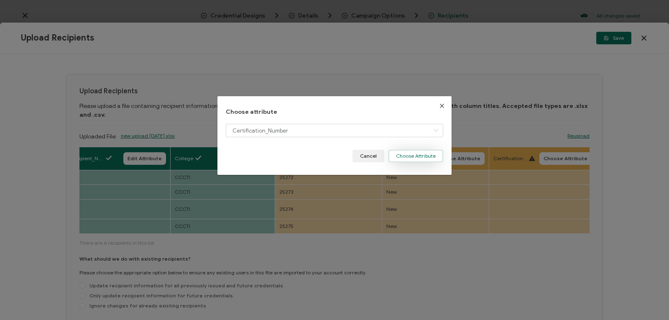
click at [411, 153] on button "Choose Attribute" at bounding box center [415, 156] width 55 height 13
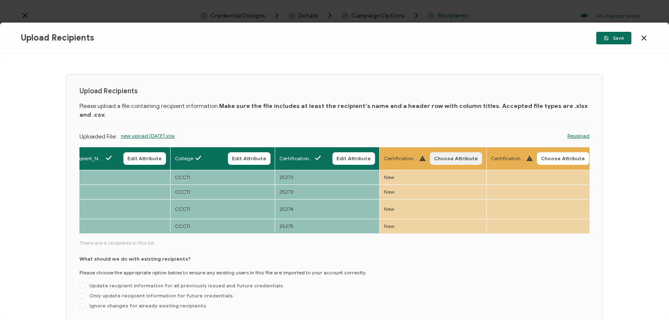
click at [454, 156] on span "Choose Attribute" at bounding box center [456, 158] width 44 height 5
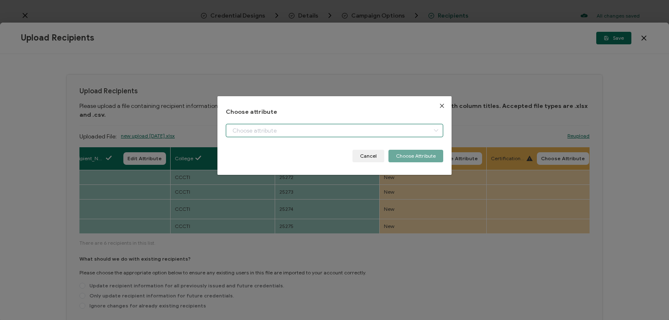
click at [398, 128] on input "dialog" at bounding box center [334, 130] width 217 height 13
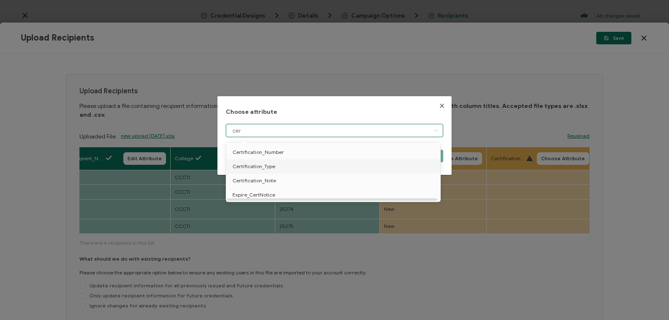
click at [391, 165] on li "Certification_Type" at bounding box center [334, 166] width 221 height 14
type input "Certification_Type"
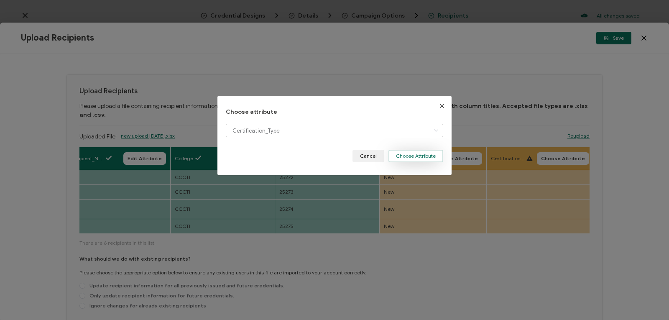
click at [419, 155] on button "Choose Attribute" at bounding box center [415, 156] width 55 height 13
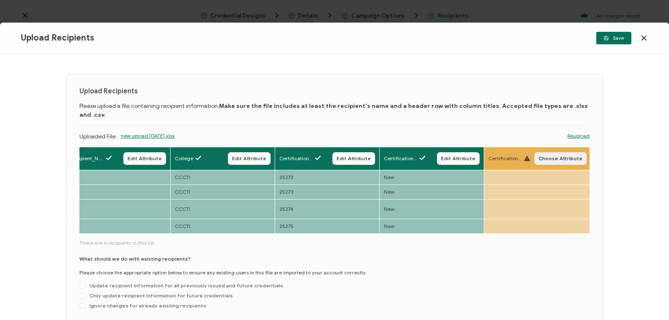
click at [537, 152] on button "Choose Attribute" at bounding box center [560, 158] width 52 height 13
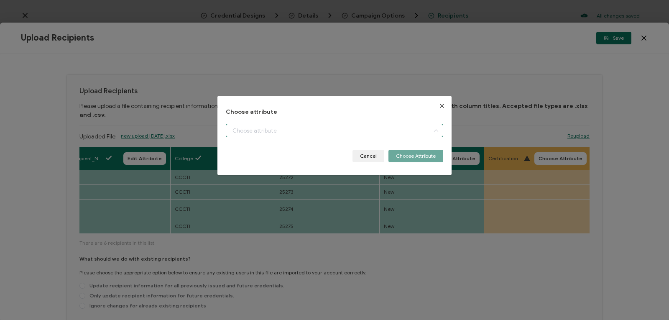
click at [393, 129] on input "dialog" at bounding box center [334, 130] width 217 height 13
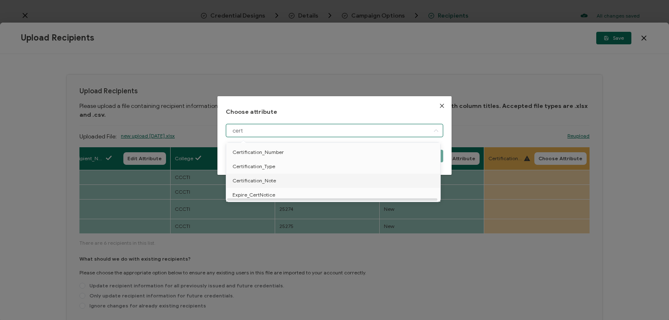
click at [383, 184] on li "Certification_Note" at bounding box center [334, 180] width 221 height 14
type input "Certification_Note"
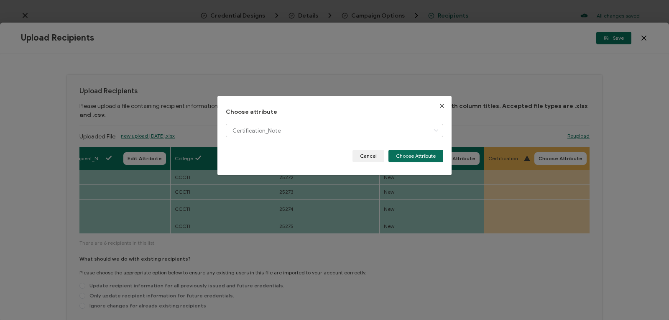
click at [417, 165] on div "Choose attribute Certification_Note Cancel Choose Attribute" at bounding box center [334, 135] width 234 height 79
click at [416, 156] on button "Choose Attribute" at bounding box center [415, 156] width 55 height 13
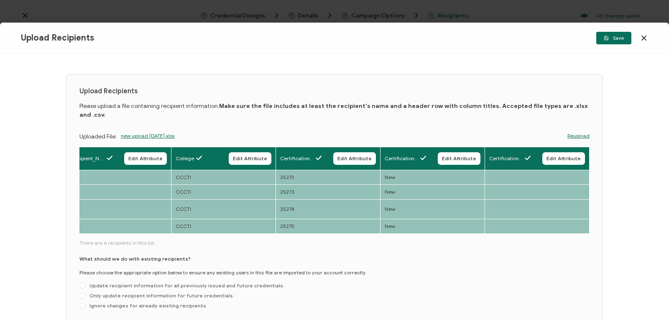
drag, startPoint x: 425, startPoint y: 226, endPoint x: 463, endPoint y: 223, distance: 37.8
click at [463, 223] on div "Full Name Edit Attribute E-mail Edit Attribute Issue Date Edit Attribute Expira…" at bounding box center [334, 230] width 510 height 166
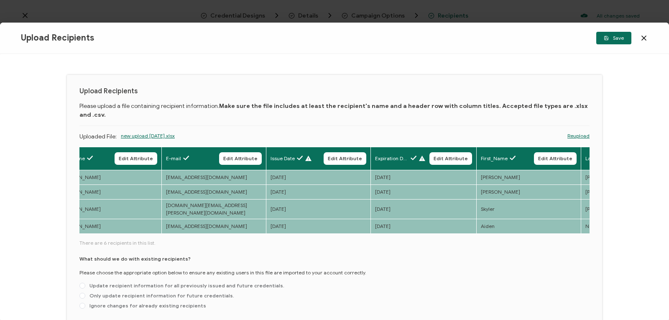
scroll to position [0, 0]
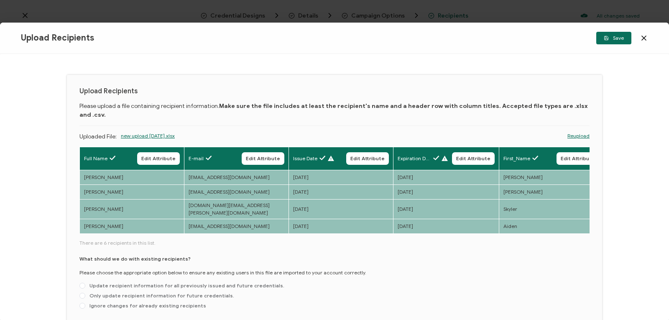
drag, startPoint x: 594, startPoint y: 190, endPoint x: 595, endPoint y: 224, distance: 33.5
click at [595, 224] on div "Upload Recipients Please upload a file containing recipient information. Make s…" at bounding box center [334, 200] width 535 height 250
click at [80, 292] on span at bounding box center [82, 295] width 6 height 6
click at [80, 292] on input "Only update recipient information for future credentials." at bounding box center [82, 295] width 6 height 7
radio input "true"
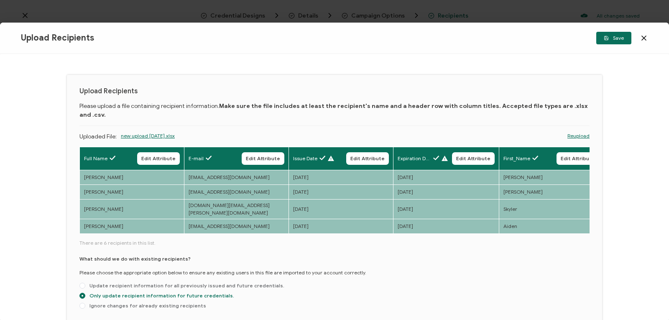
drag, startPoint x: 664, startPoint y: 181, endPoint x: 663, endPoint y: 237, distance: 56.0
click at [663, 237] on div "Upload Recipients Please upload a file containing recipient information. Make s…" at bounding box center [334, 187] width 669 height 266
click at [615, 38] on span "Save" at bounding box center [613, 38] width 20 height 5
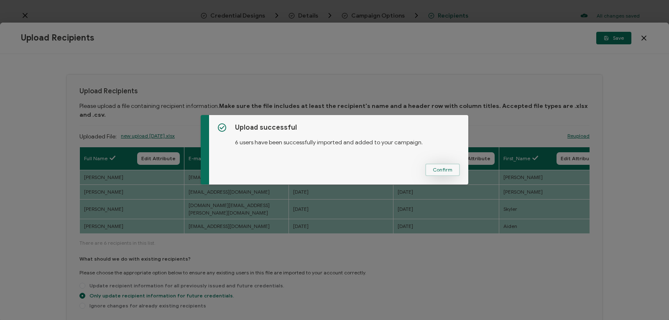
click at [445, 169] on span "Confirm" at bounding box center [442, 169] width 20 height 5
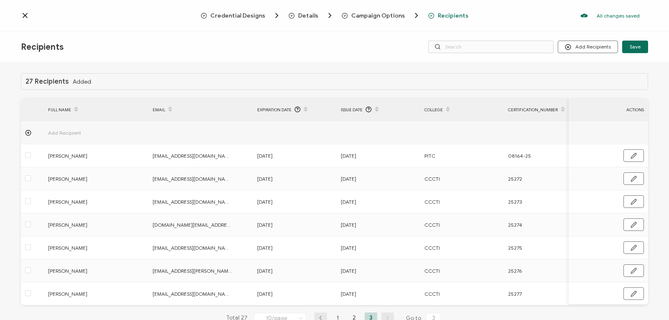
click at [21, 16] on icon at bounding box center [25, 15] width 8 height 8
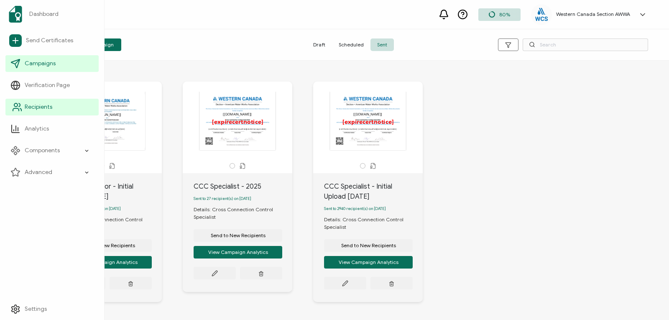
click at [40, 107] on span "Recipients" at bounding box center [39, 107] width 28 height 8
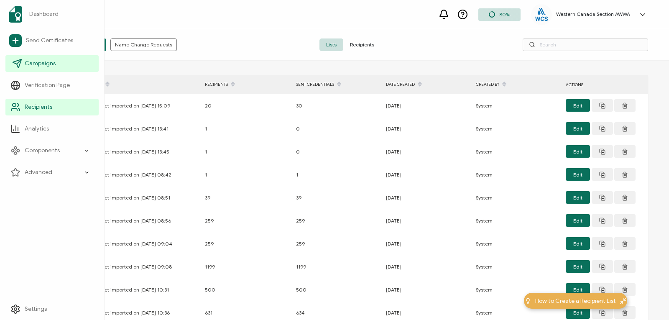
click at [34, 62] on span "Campaigns" at bounding box center [40, 63] width 31 height 8
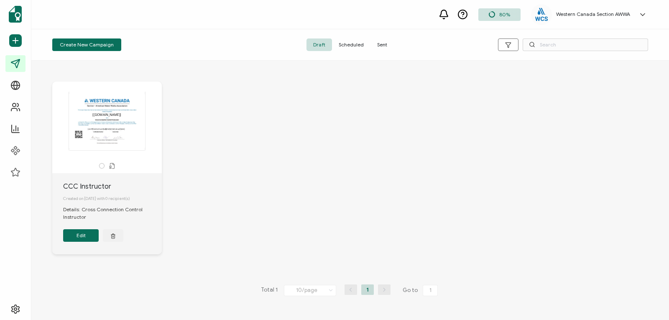
click at [377, 43] on span "Sent" at bounding box center [381, 44] width 23 height 13
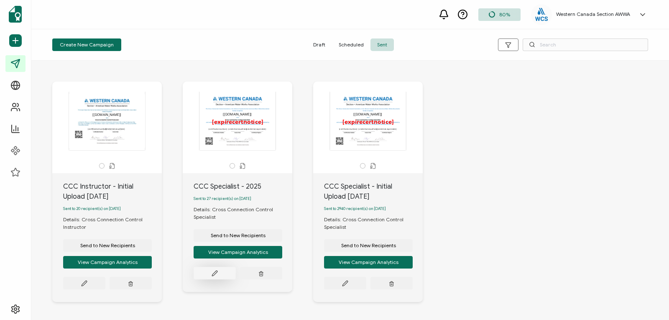
click at [87, 280] on icon at bounding box center [84, 283] width 6 height 6
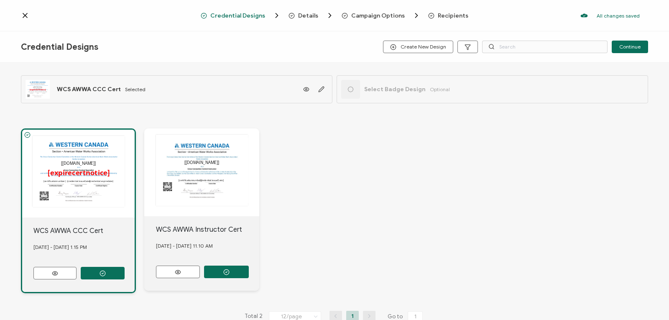
click at [439, 17] on span "Recipients" at bounding box center [452, 16] width 31 height 6
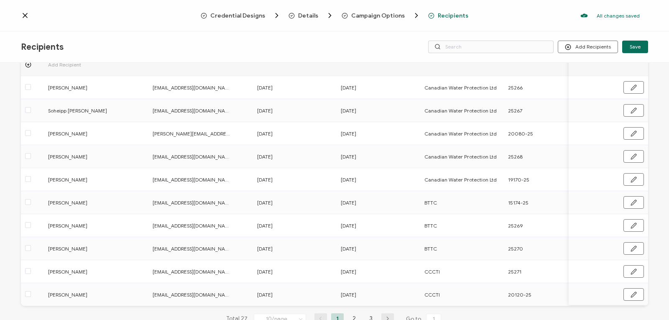
scroll to position [96, 0]
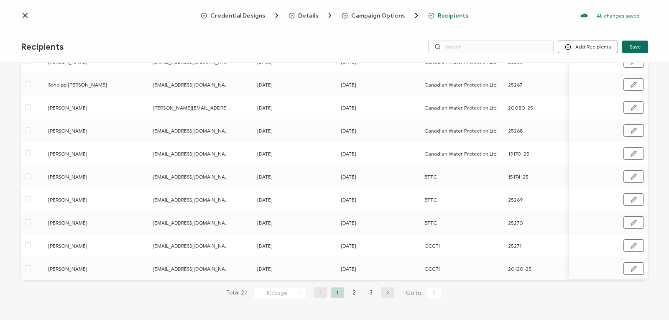
click at [382, 291] on icon "button" at bounding box center [387, 292] width 13 height 5
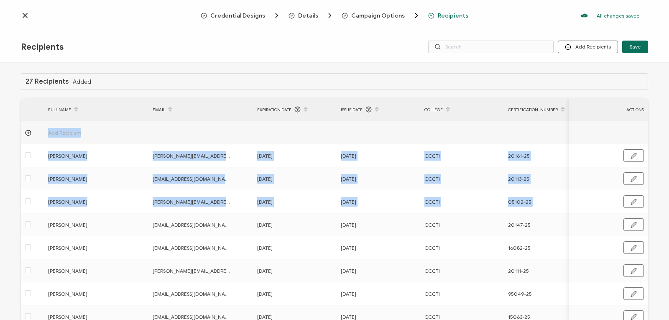
drag, startPoint x: 664, startPoint y: 84, endPoint x: 661, endPoint y: 195, distance: 110.8
click at [661, 195] on div "27 Recipients Added FULL NAME EMAIL Expiration Date Issue Date College Certific…" at bounding box center [334, 192] width 669 height 259
click at [661, 111] on div "27 Recipients Added FULL NAME EMAIL Expiration Date Issue Date College Certific…" at bounding box center [334, 192] width 669 height 259
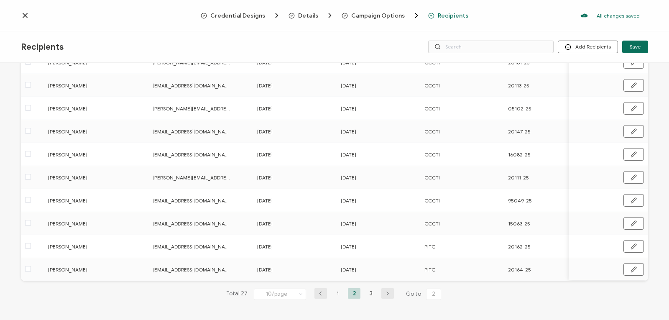
scroll to position [96, 0]
click at [368, 292] on li "3" at bounding box center [370, 292] width 13 height 10
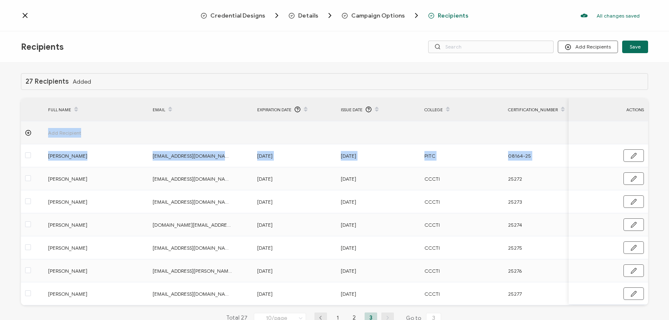
drag, startPoint x: 664, startPoint y: 112, endPoint x: 667, endPoint y: 159, distance: 46.9
click at [667, 159] on div "27 Recipients Added FULL NAME EMAIL Expiration Date Issue Date College Certific…" at bounding box center [334, 192] width 669 height 259
click at [661, 127] on div "27 Recipients Added FULL NAME EMAIL Expiration Date Issue Date College Certific…" at bounding box center [334, 192] width 669 height 259
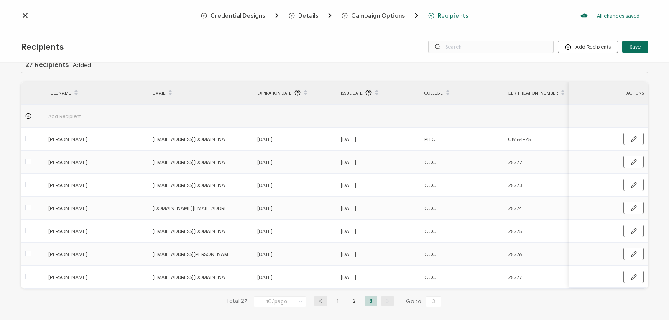
scroll to position [27, 0]
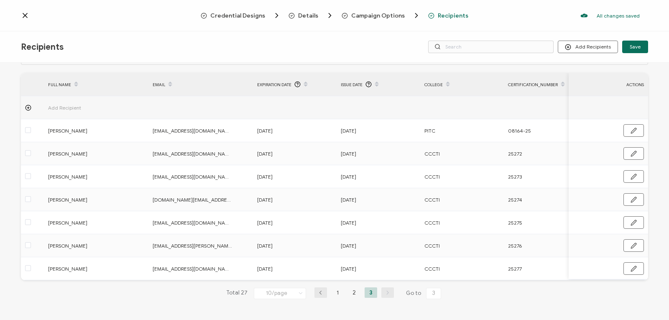
click at [25, 15] on icon at bounding box center [25, 15] width 8 height 8
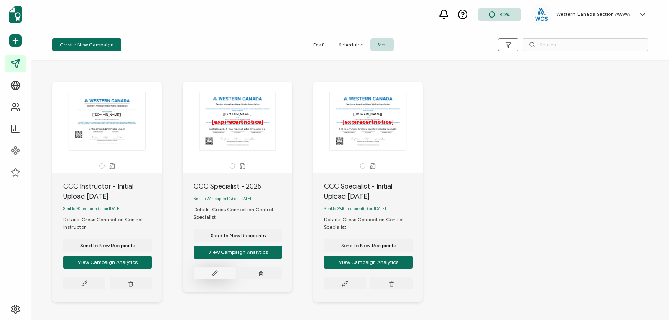
click at [87, 280] on icon at bounding box center [84, 283] width 6 height 6
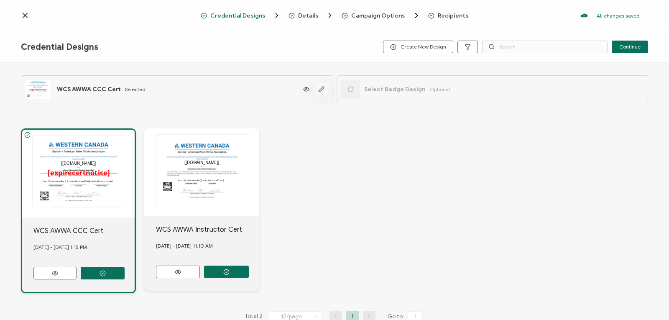
click at [320, 87] on icon "button" at bounding box center [321, 89] width 6 height 6
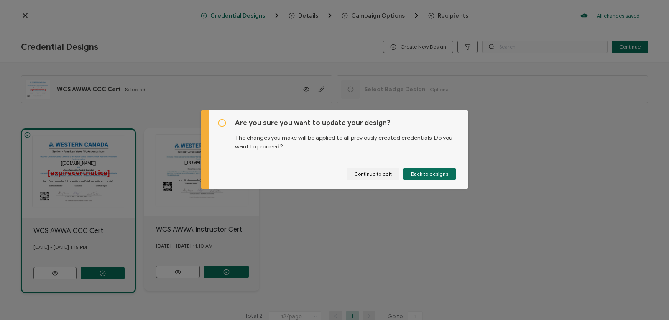
click at [430, 212] on div "Are you sure you want to update your design? The changes you make will be appli…" at bounding box center [334, 160] width 669 height 320
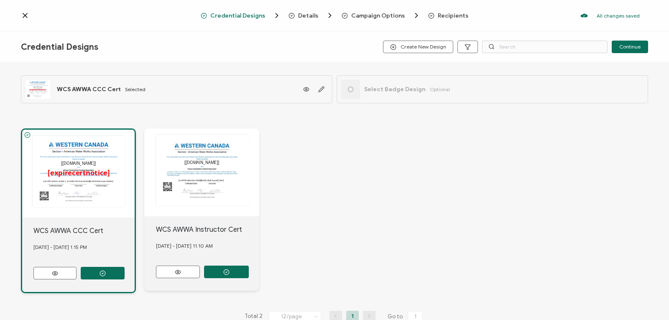
click at [447, 14] on span "Recipients" at bounding box center [452, 16] width 31 height 6
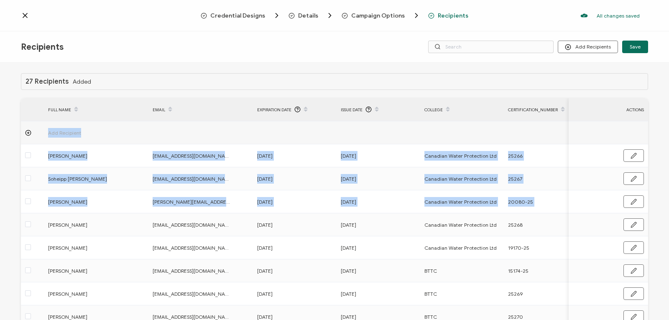
drag, startPoint x: 665, startPoint y: 117, endPoint x: 661, endPoint y: 204, distance: 86.6
click at [661, 204] on div "27 Recipients Added FULL NAME EMAIL Expiration Date Issue Date College Certific…" at bounding box center [334, 192] width 669 height 259
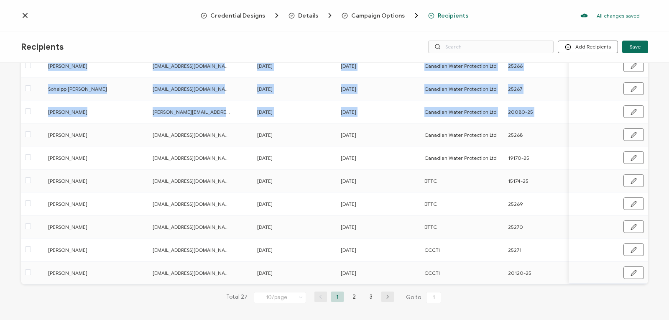
scroll to position [96, 0]
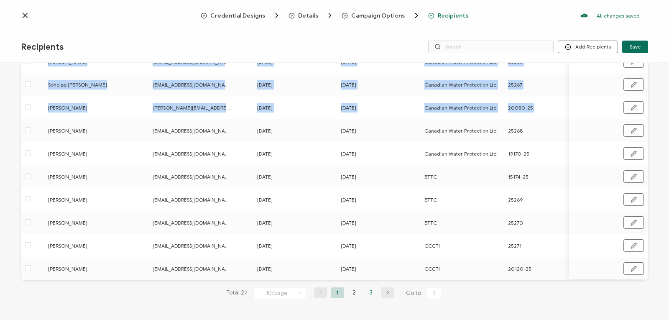
click at [367, 292] on li "3" at bounding box center [370, 292] width 13 height 10
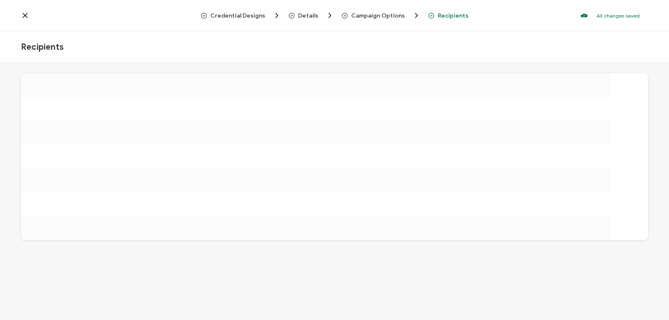
scroll to position [0, 0]
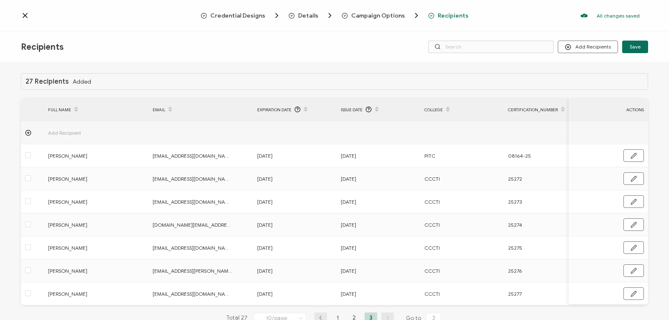
click at [664, 117] on div "27 Recipients Added FULL NAME EMAIL Expiration Date Issue Date College Certific…" at bounding box center [334, 192] width 669 height 259
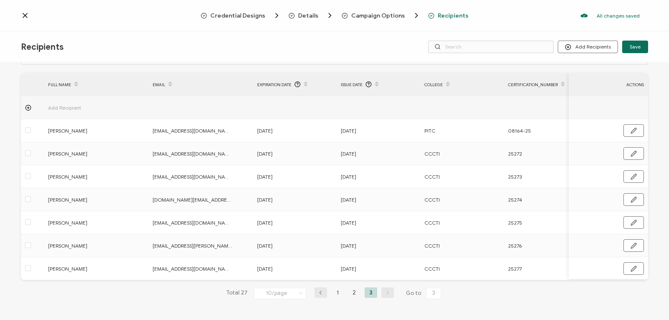
scroll to position [27, 0]
click at [299, 292] on icon at bounding box center [301, 292] width 8 height 9
click at [305, 84] on icon at bounding box center [305, 86] width 4 height 4
click at [304, 79] on icon at bounding box center [305, 81] width 4 height 4
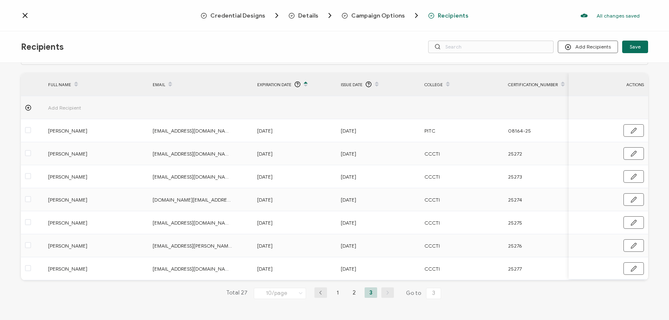
click at [375, 80] on icon at bounding box center [376, 81] width 4 height 4
click at [377, 84] on icon at bounding box center [376, 86] width 4 height 4
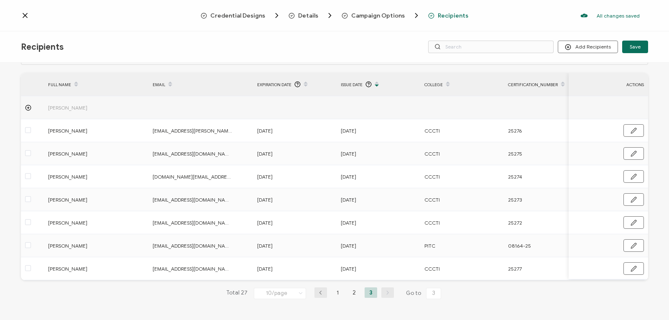
click at [376, 81] on icon at bounding box center [376, 81] width 4 height 4
click at [428, 292] on input "3" at bounding box center [433, 292] width 15 height 11
drag, startPoint x: 428, startPoint y: 292, endPoint x: 433, endPoint y: 292, distance: 4.6
click at [433, 292] on input "3" at bounding box center [433, 292] width 15 height 11
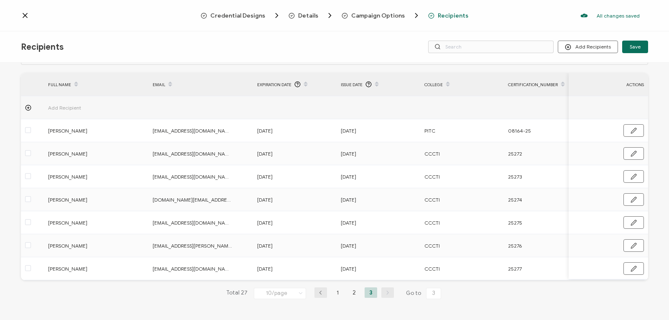
type input "1"
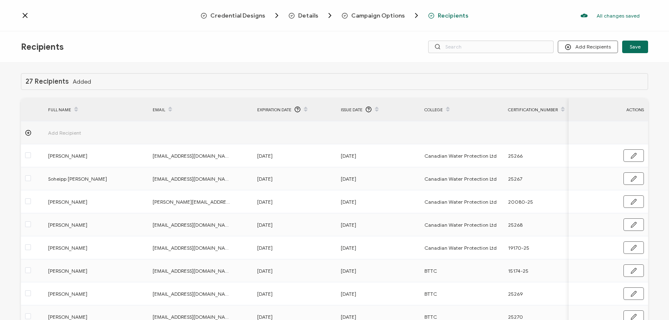
drag, startPoint x: 375, startPoint y: 200, endPoint x: 122, endPoint y: 41, distance: 298.5
click at [122, 41] on div "Recipients Add Recipients Upload Recipients Import From Recipients Import From …" at bounding box center [334, 176] width 669 height 290
click at [24, 16] on icon at bounding box center [25, 15] width 4 height 4
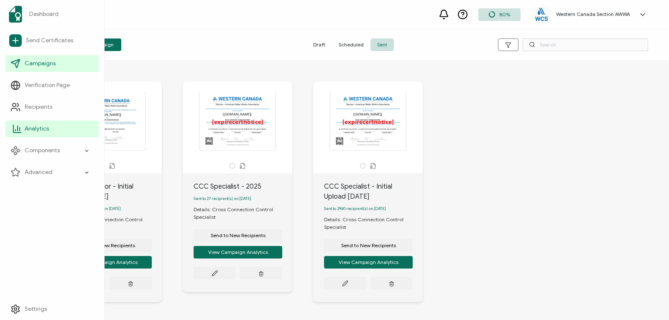
click at [26, 127] on span "Analytics" at bounding box center [37, 129] width 24 height 8
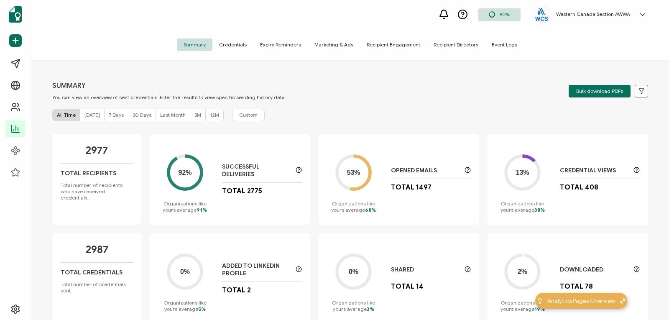
click at [238, 43] on span "Credentials" at bounding box center [232, 44] width 41 height 13
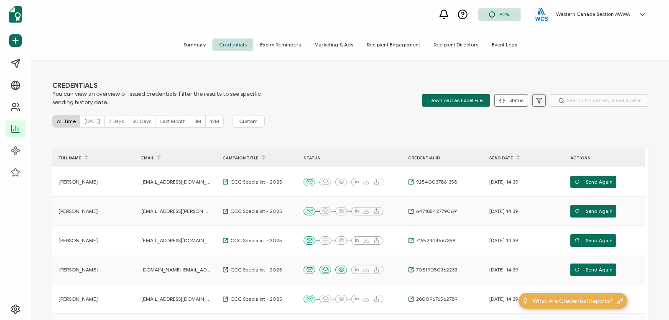
click at [536, 99] on icon at bounding box center [539, 100] width 6 height 6
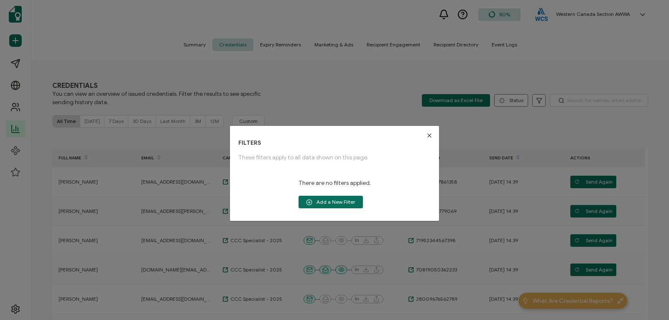
click at [598, 97] on div "FILTERS These filters apply to all data shown on this page. There are no filter…" at bounding box center [334, 160] width 669 height 320
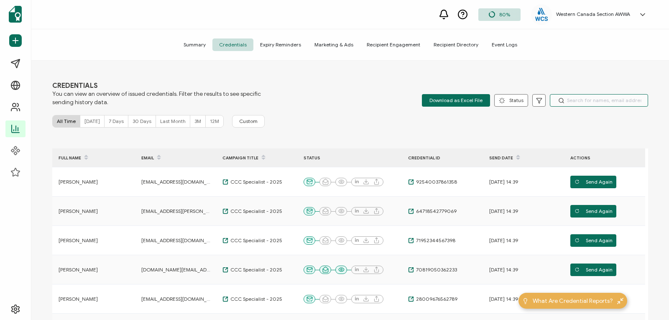
click at [583, 101] on input "text" at bounding box center [598, 100] width 98 height 13
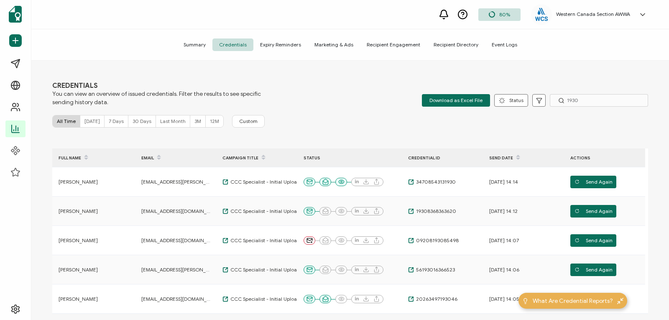
drag, startPoint x: 665, startPoint y: 119, endPoint x: 666, endPoint y: 158, distance: 39.7
click at [666, 158] on div "CREDENTIALS You can view an overview of issued credentials. Filter the results …" at bounding box center [349, 191] width 637 height 261
click at [567, 110] on div "CREDENTIALS You can view an overview of issued credentials. Filter the results …" at bounding box center [349, 191] width 637 height 261
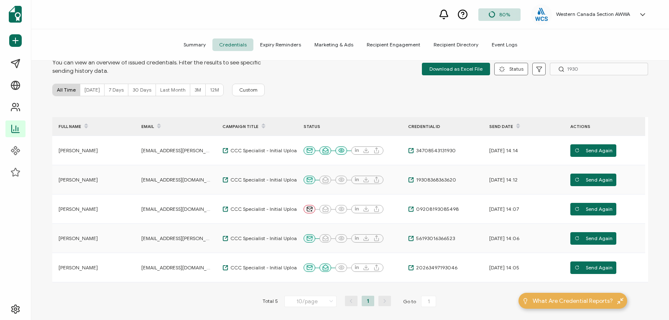
scroll to position [15, 0]
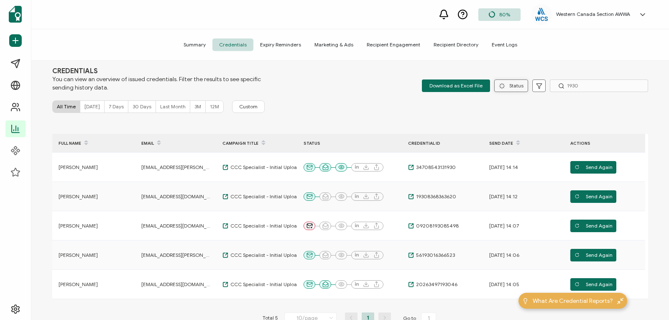
click at [513, 86] on button "Status" at bounding box center [511, 85] width 34 height 13
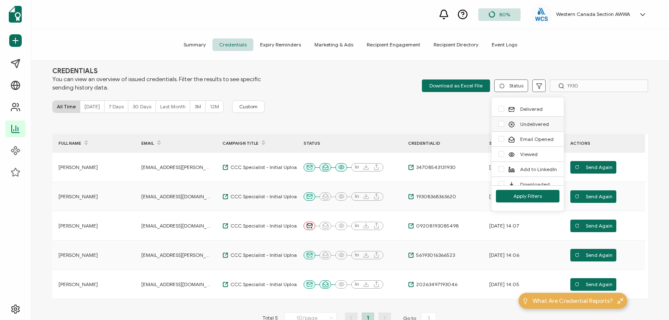
click at [532, 122] on span "Undelivered" at bounding box center [534, 124] width 29 height 6
click at [504, 121] on input "Undelivered" at bounding box center [504, 121] width 0 height 0
click at [536, 195] on span "Apply Filters" at bounding box center [527, 195] width 28 height 5
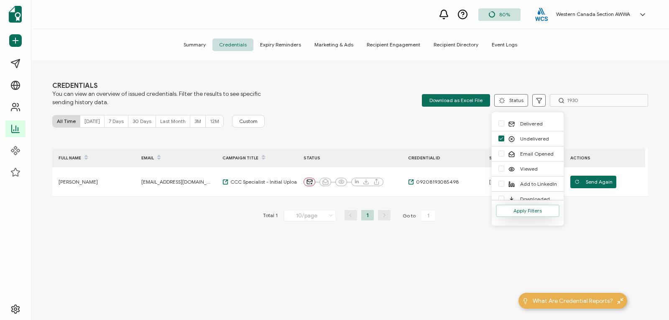
scroll to position [0, 0]
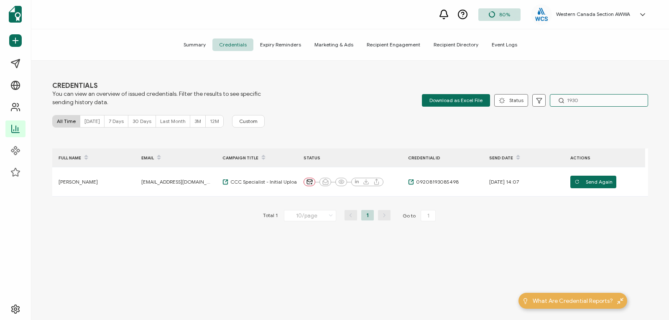
click at [583, 99] on input "1930" at bounding box center [598, 100] width 98 height 13
type input "1"
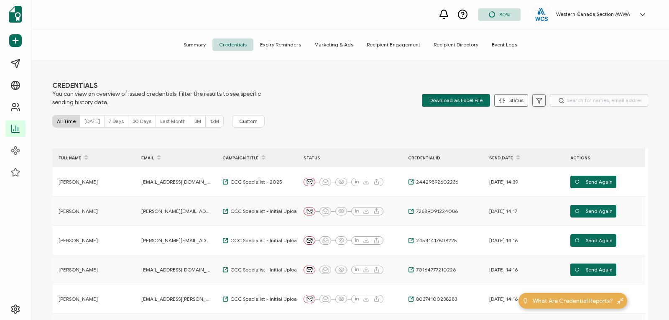
click at [539, 101] on icon at bounding box center [539, 100] width 6 height 6
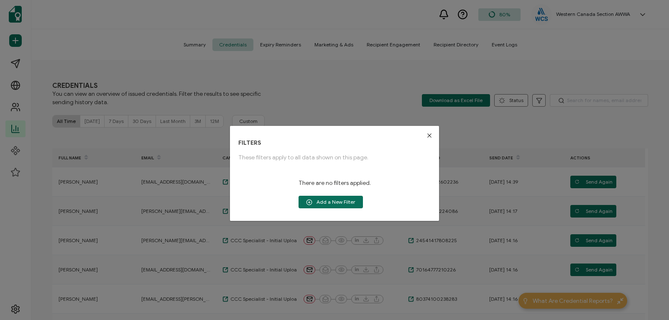
click at [429, 137] on icon "Close" at bounding box center [429, 135] width 7 height 7
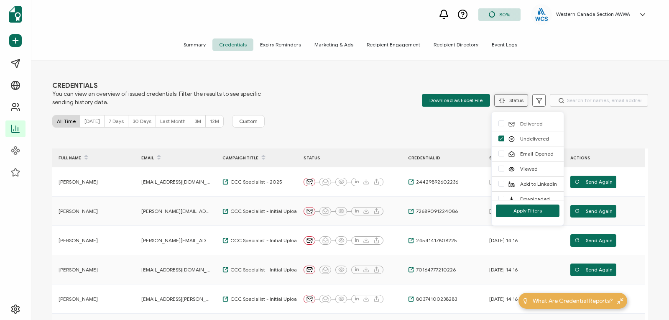
click at [511, 102] on button "Status" at bounding box center [511, 100] width 34 height 13
click at [500, 142] on span "checkbox-group" at bounding box center [501, 138] width 6 height 7
click at [504, 135] on input "Undelivered" at bounding box center [504, 135] width 0 height 0
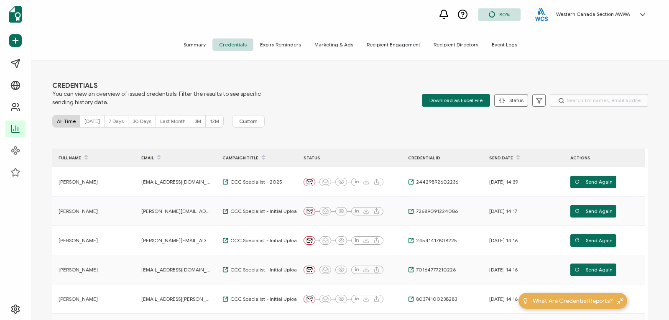
click at [606, 117] on div "All Time [DATE] 7 Days 30 Days Last Month 3M 12M Custom" at bounding box center [349, 121] width 595 height 13
click at [581, 102] on input "text" at bounding box center [598, 100] width 98 height 13
type input "1930"
click at [536, 102] on icon at bounding box center [539, 100] width 6 height 6
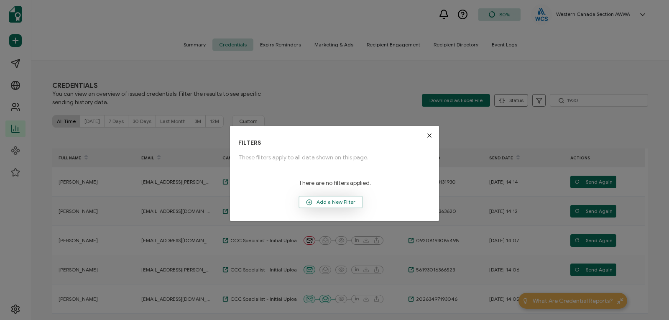
click at [315, 203] on span "Add a New Filter" at bounding box center [330, 202] width 63 height 13
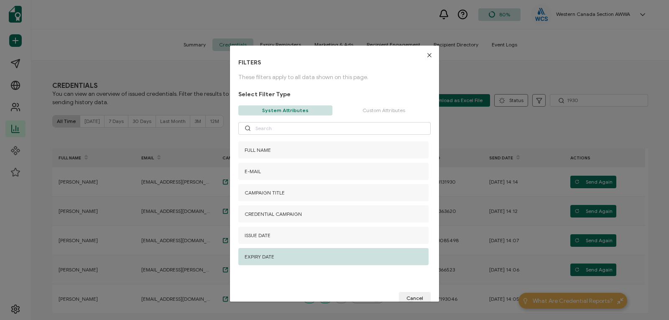
click at [287, 254] on div "EXPIRY DATE" at bounding box center [333, 256] width 190 height 17
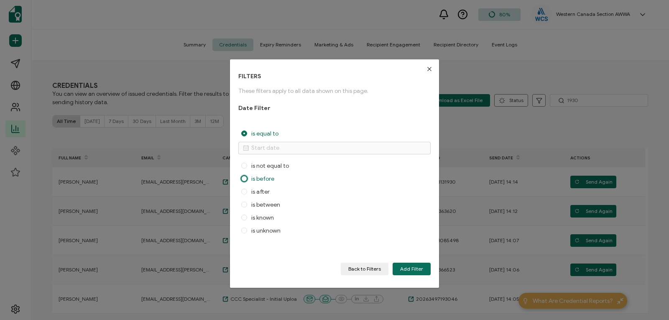
click at [244, 178] on span "dialog" at bounding box center [244, 178] width 6 height 6
click at [244, 178] on input "is before" at bounding box center [244, 178] width 6 height 7
radio input "true"
radio input "false"
radio input "true"
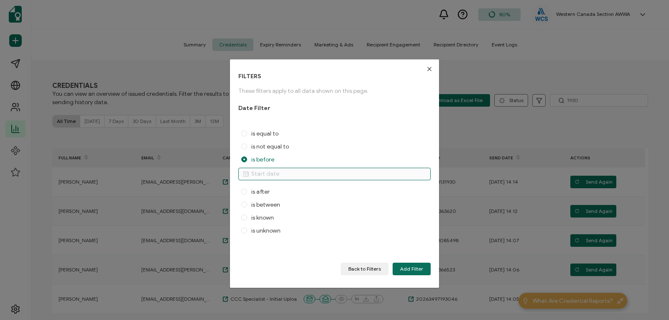
click at [254, 174] on input "dialog" at bounding box center [334, 174] width 192 height 13
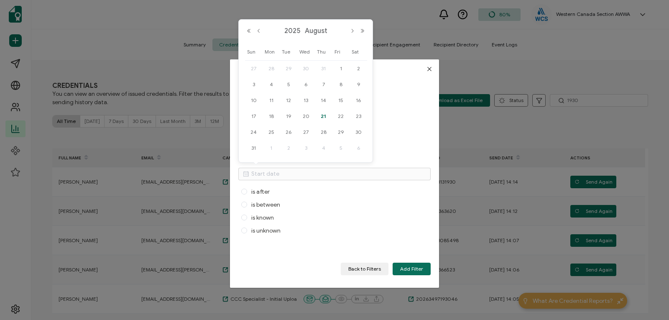
click at [323, 118] on span "21" at bounding box center [323, 116] width 10 height 10
type input "[DATE]"
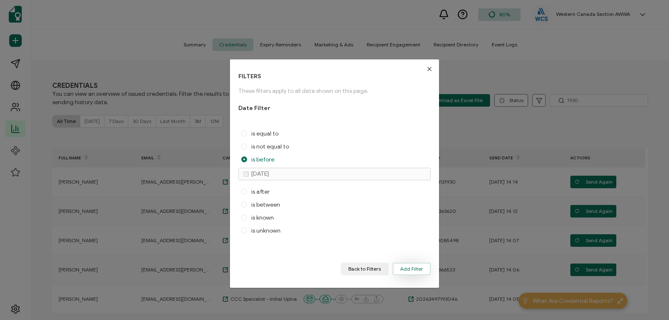
click at [410, 268] on span "Add Filter" at bounding box center [411, 268] width 23 height 5
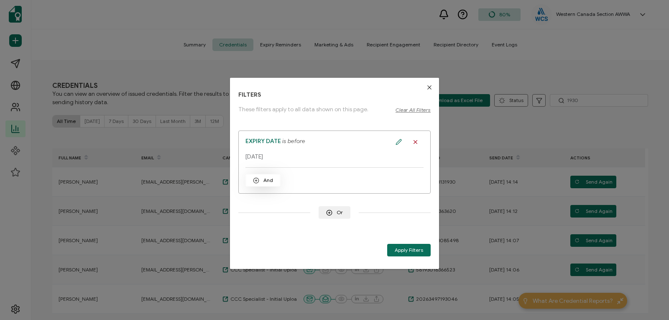
click at [262, 178] on span "And" at bounding box center [263, 180] width 20 height 6
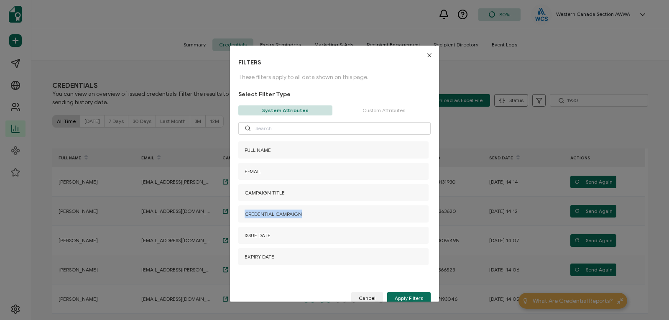
drag, startPoint x: 426, startPoint y: 190, endPoint x: 424, endPoint y: 220, distance: 30.2
click at [424, 220] on div "FULL NAME E-MAIL CAMPAIGN TITLE CREDENTIAL CAMPAIGN ISSUE DATE EXPIRY DATE EARN…" at bounding box center [334, 203] width 192 height 125
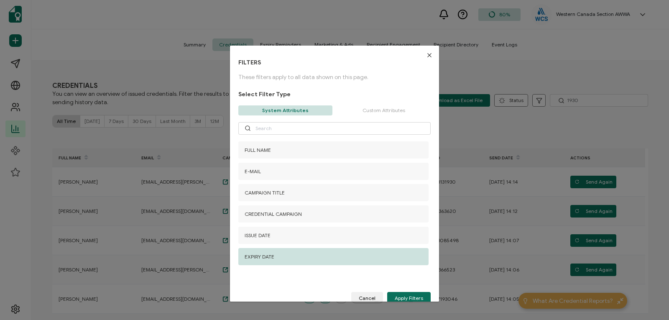
click at [261, 253] on span "EXPIRY DATE" at bounding box center [259, 256] width 30 height 6
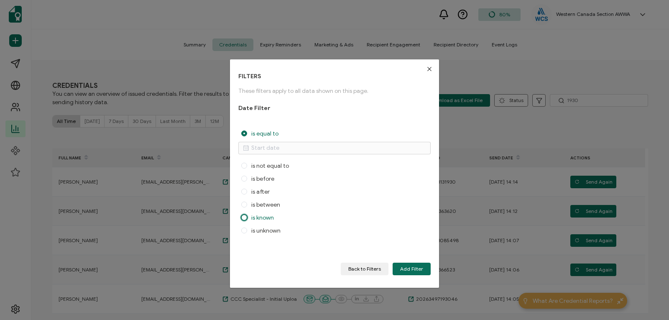
click at [244, 216] on span "dialog" at bounding box center [244, 217] width 6 height 6
click at [244, 216] on input "is known" at bounding box center [244, 217] width 6 height 7
radio input "true"
radio input "false"
radio input "true"
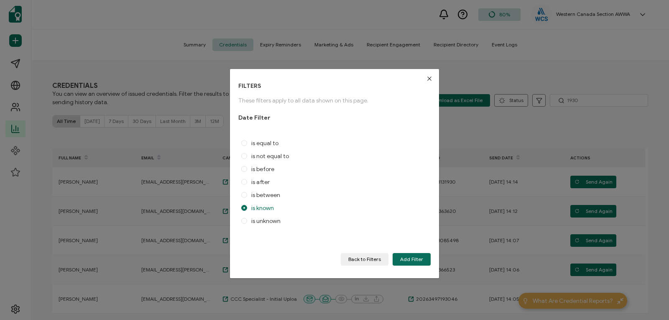
click at [426, 78] on icon "Close" at bounding box center [429, 78] width 7 height 7
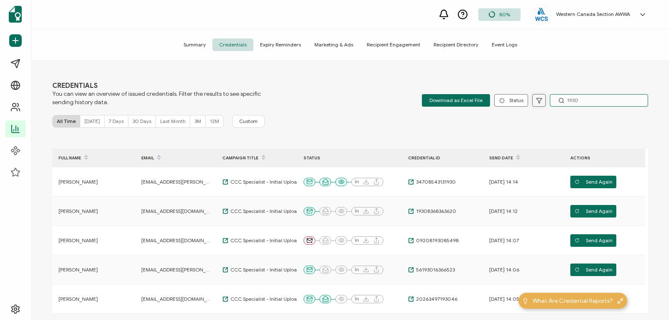
drag, startPoint x: 575, startPoint y: 103, endPoint x: 533, endPoint y: 94, distance: 43.1
click at [533, 94] on div "Download as Excel File Status 1930" at bounding box center [535, 100] width 226 height 13
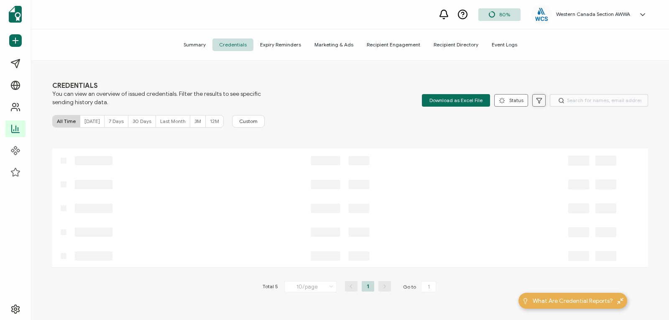
click at [537, 96] on button at bounding box center [538, 100] width 13 height 13
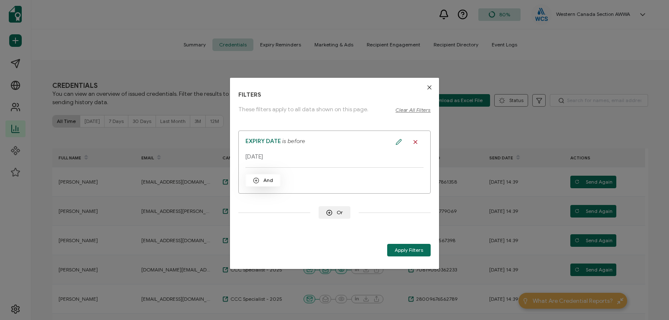
click at [252, 185] on button "And" at bounding box center [262, 180] width 35 height 13
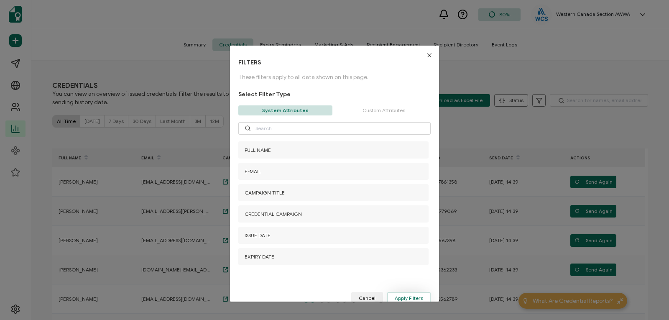
click at [410, 294] on button "Apply Filters" at bounding box center [408, 298] width 43 height 13
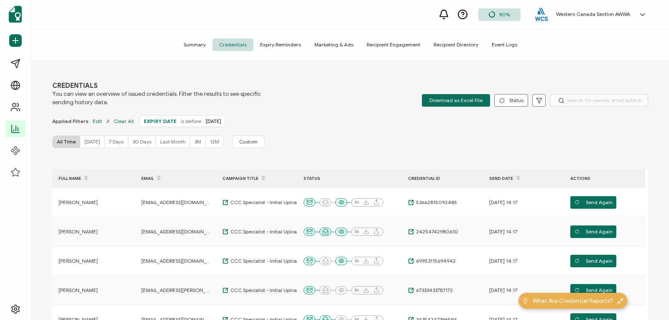
click at [665, 137] on div "CREDENTIALS You can view an overview of issued credentials. Filter the results …" at bounding box center [349, 191] width 637 height 261
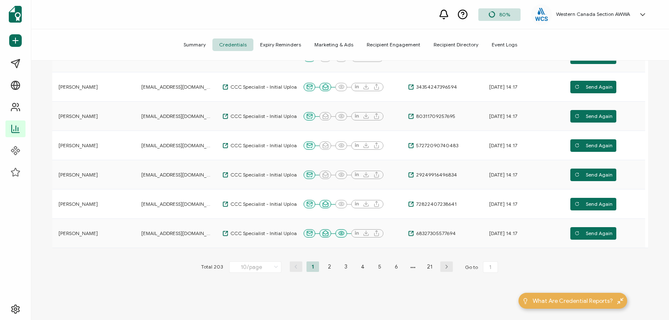
scroll to position [231, 0]
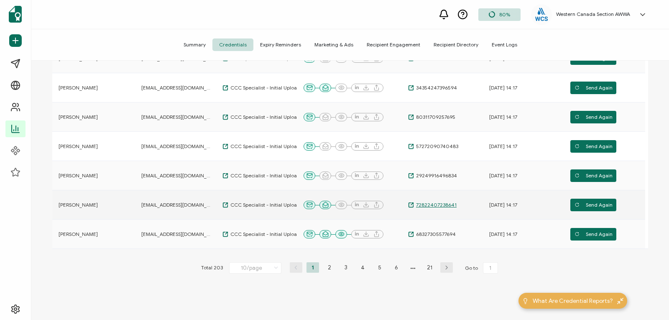
click at [439, 203] on span "72822407238641" at bounding box center [435, 204] width 43 height 7
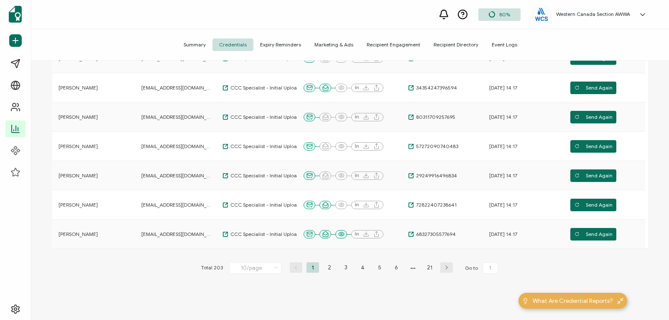
drag, startPoint x: 665, startPoint y: 187, endPoint x: 665, endPoint y: 76, distance: 111.6
click at [665, 76] on div "CREDENTIALS You can view an overview of issued credentials. Filter the results …" at bounding box center [349, 191] width 637 height 261
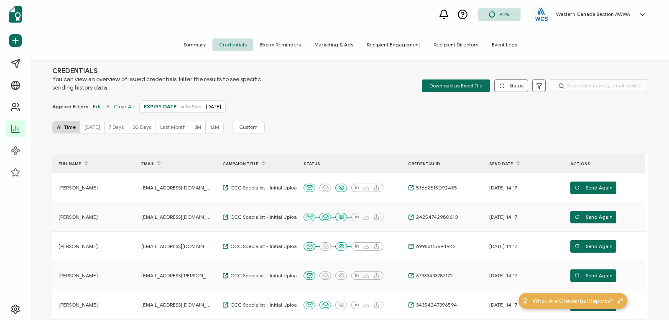
scroll to position [0, 0]
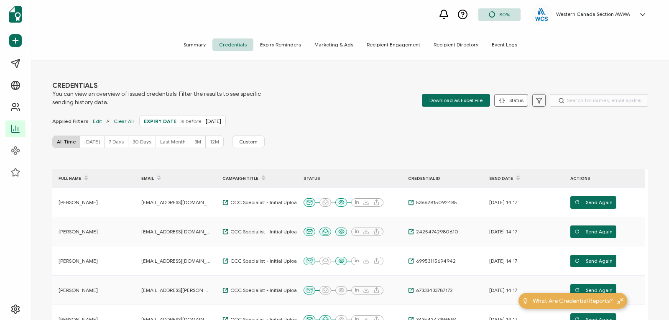
click at [536, 102] on icon at bounding box center [539, 100] width 6 height 6
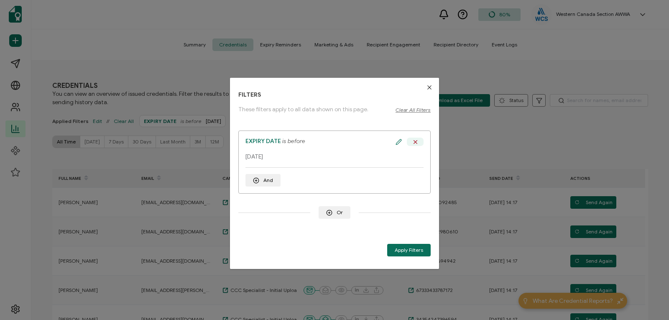
click at [413, 141] on icon "dialog" at bounding box center [415, 142] width 6 height 8
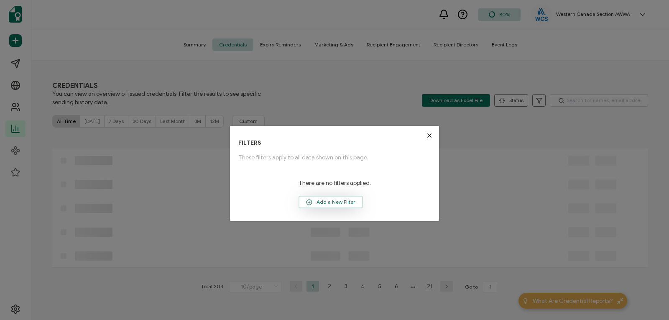
click at [316, 201] on span "Add a New Filter" at bounding box center [330, 202] width 63 height 13
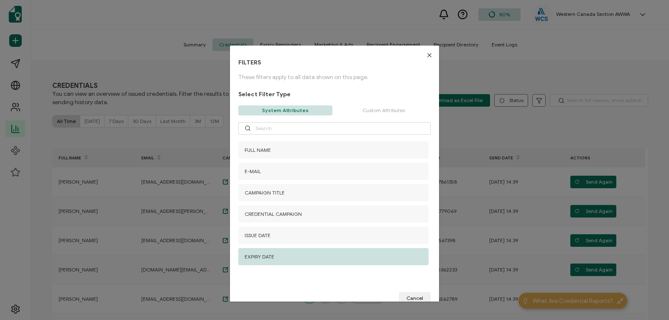
click at [318, 256] on div "EXPIRY DATE" at bounding box center [333, 256] width 190 height 17
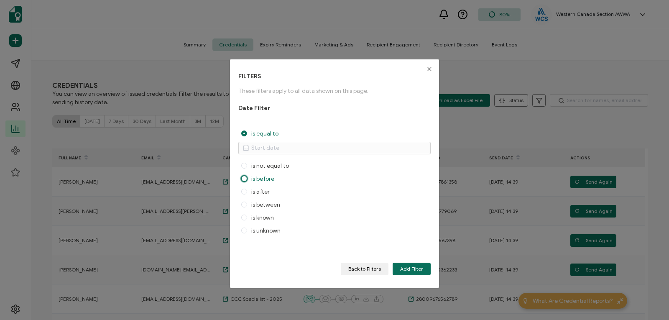
click at [243, 176] on span "dialog" at bounding box center [244, 178] width 6 height 6
click at [243, 176] on input "is before" at bounding box center [244, 178] width 6 height 7
radio input "true"
radio input "false"
radio input "true"
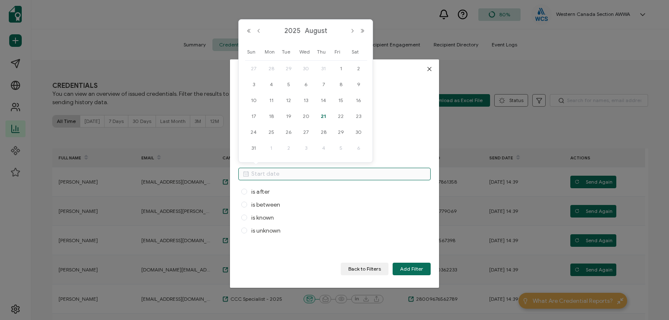
click at [258, 173] on input "dialog" at bounding box center [334, 174] width 192 height 13
click at [323, 115] on span "21" at bounding box center [323, 116] width 10 height 10
type input "[DATE]"
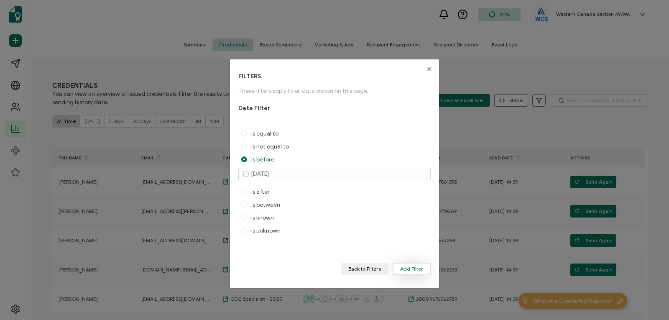
click at [402, 264] on button "Add Filter" at bounding box center [411, 268] width 38 height 13
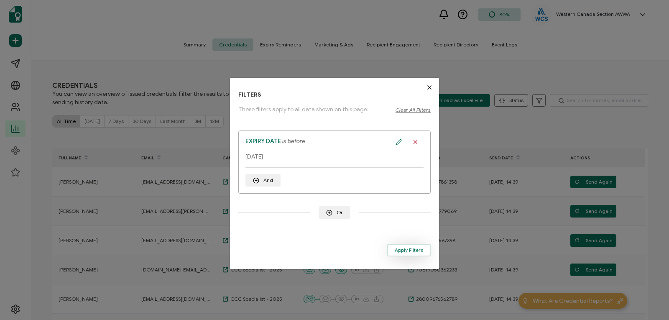
click at [407, 251] on span "Apply Filters" at bounding box center [408, 249] width 28 height 5
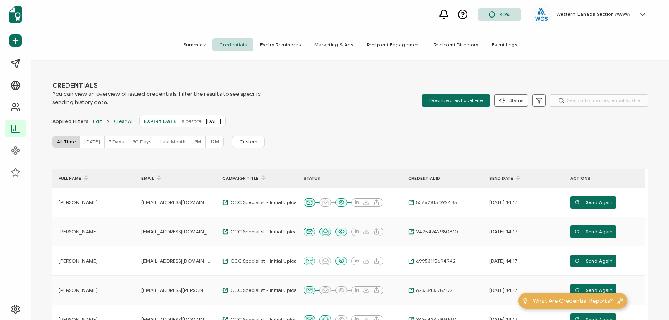
drag, startPoint x: 665, startPoint y: 170, endPoint x: 662, endPoint y: 214, distance: 44.4
click at [662, 214] on div "CREDENTIALS You can view an overview of issued credentials. Filter the results …" at bounding box center [349, 191] width 637 height 261
click at [662, 191] on div "CREDENTIALS You can view an overview of issued credentials. Filter the results …" at bounding box center [349, 191] width 637 height 261
click at [663, 174] on div "CREDENTIALS You can view an overview of issued credentials. Filter the results …" at bounding box center [349, 191] width 637 height 261
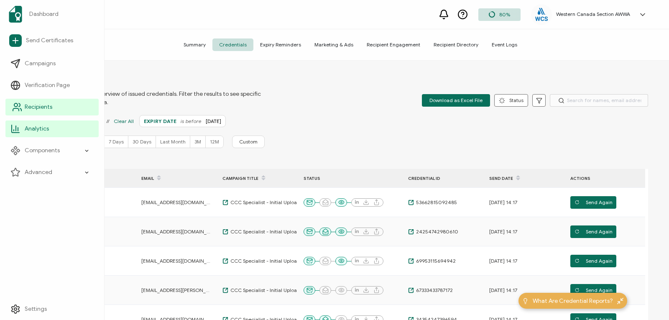
click at [18, 104] on circle at bounding box center [15, 104] width 3 height 3
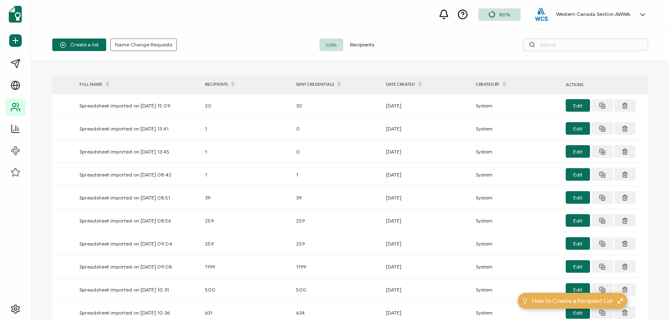
click at [364, 45] on span "Recipients" at bounding box center [362, 44] width 38 height 13
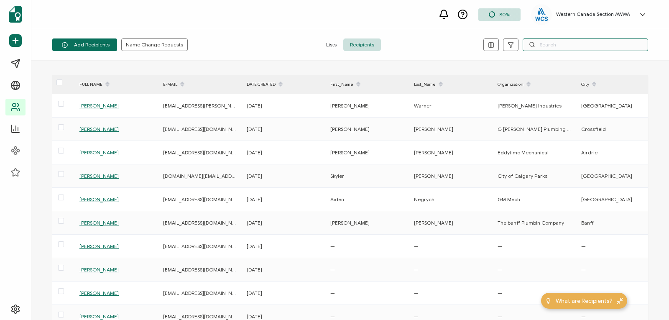
click at [542, 46] on input "text" at bounding box center [584, 44] width 125 height 13
type input "[PERSON_NAME]"
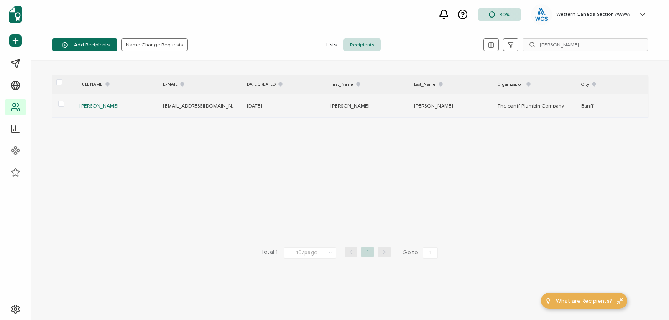
click at [95, 103] on span "[PERSON_NAME]" at bounding box center [98, 105] width 39 height 6
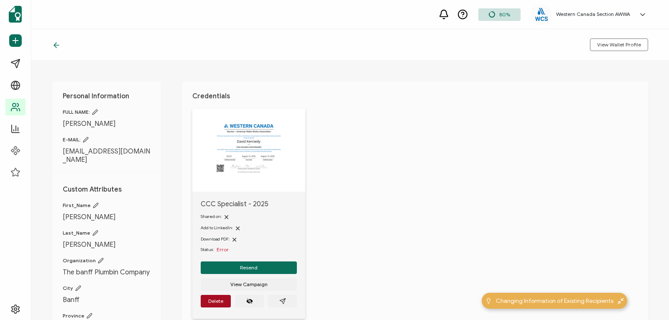
click at [85, 138] on icon at bounding box center [86, 140] width 6 height 6
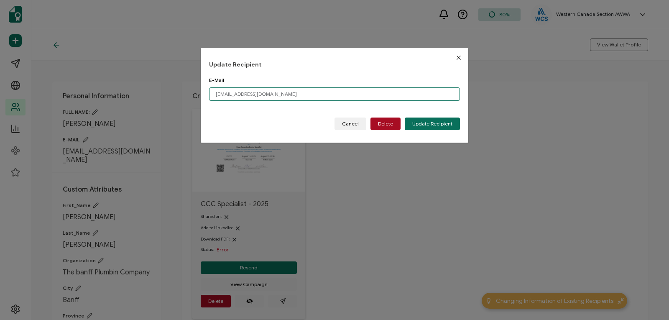
click at [217, 93] on input "[EMAIL_ADDRESS][DOMAIN_NAME]" at bounding box center [334, 93] width 251 height 13
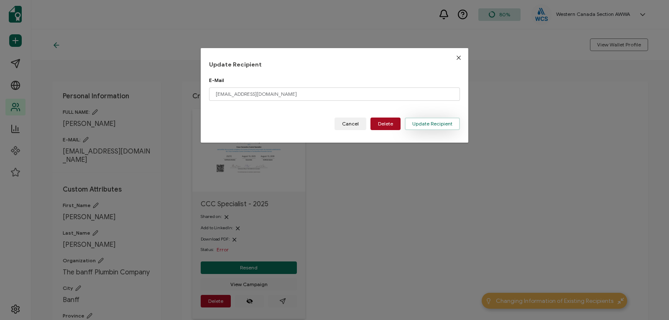
click at [428, 123] on span "Update Recipient" at bounding box center [432, 123] width 40 height 5
type input "[EMAIL_ADDRESS][DOMAIN_NAME]"
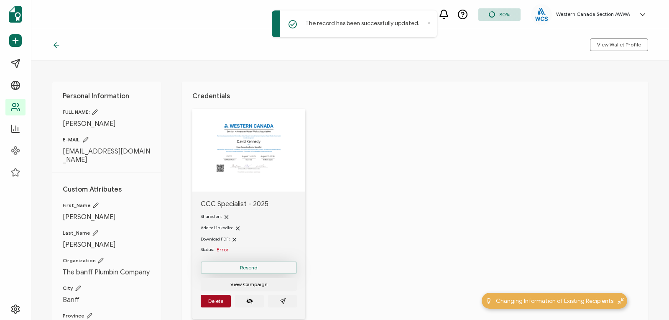
click at [265, 266] on button "Resend" at bounding box center [249, 267] width 96 height 13
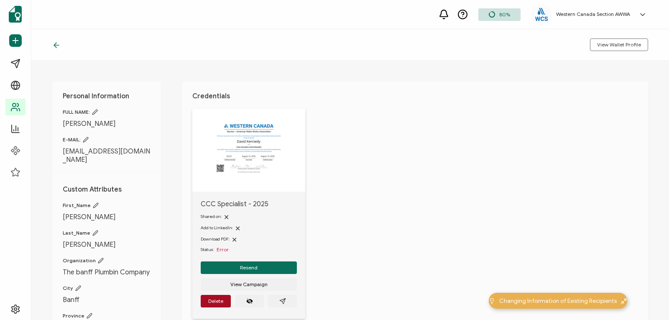
click at [224, 249] on span "Error" at bounding box center [222, 249] width 12 height 6
click at [360, 239] on div "CCC Specialist - 2025 Shared on: Add to LinkedIn: Download PDF: Status: Error R…" at bounding box center [419, 219] width 455 height 220
click at [55, 43] on icon at bounding box center [56, 45] width 8 height 8
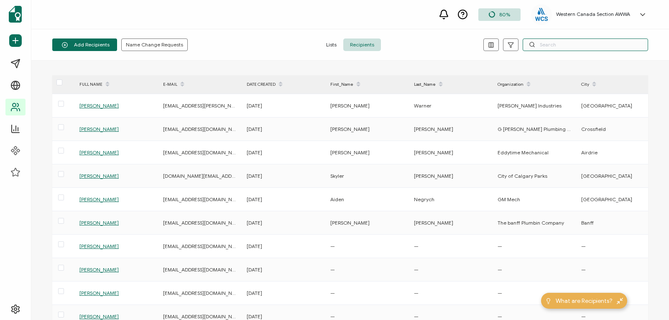
click at [536, 43] on input "text" at bounding box center [584, 44] width 125 height 13
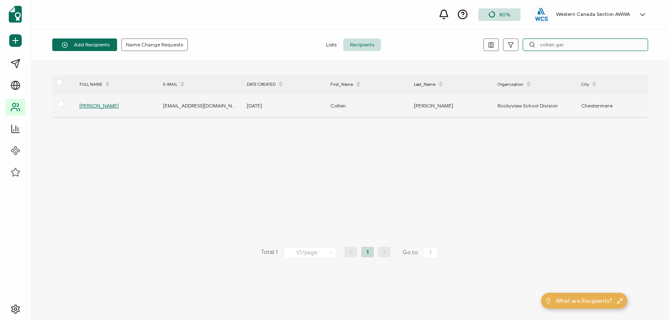
type input "colten gar"
click at [111, 105] on span "[PERSON_NAME]" at bounding box center [98, 105] width 39 height 6
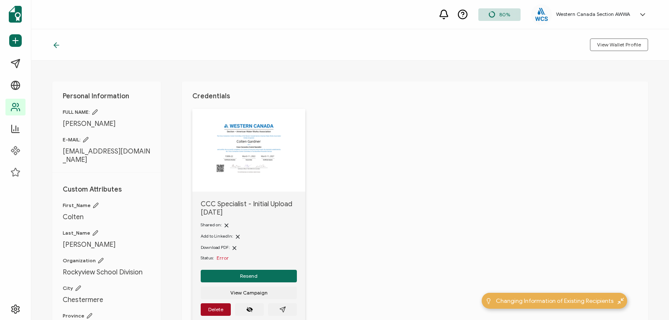
click at [89, 139] on icon at bounding box center [86, 140] width 6 height 6
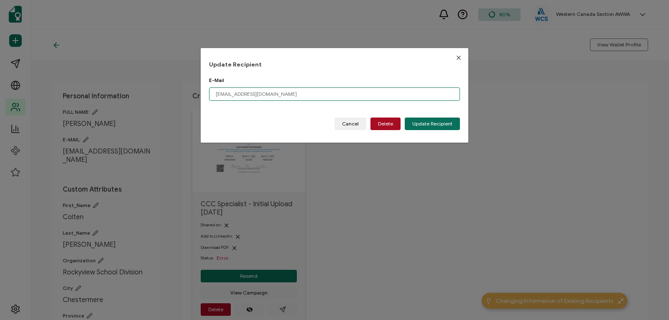
click at [245, 92] on input "[EMAIL_ADDRESS][DOMAIN_NAME]" at bounding box center [334, 93] width 251 height 13
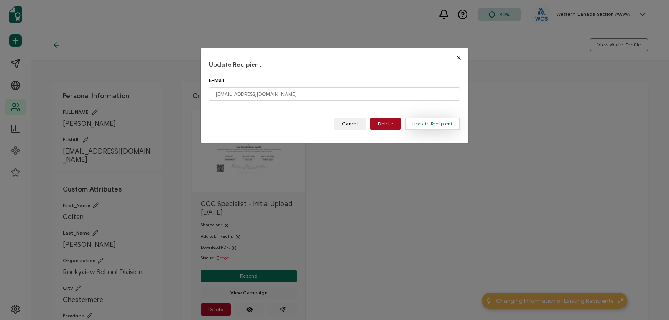
click at [437, 121] on span "Update Recipient" at bounding box center [432, 123] width 40 height 5
type input "[EMAIL_ADDRESS][DOMAIN_NAME]"
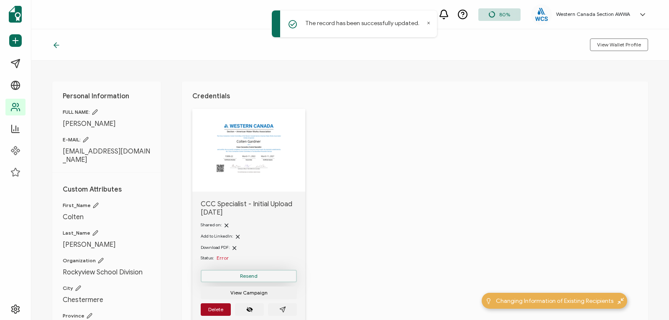
click at [257, 273] on span "Resend" at bounding box center [249, 275] width 18 height 5
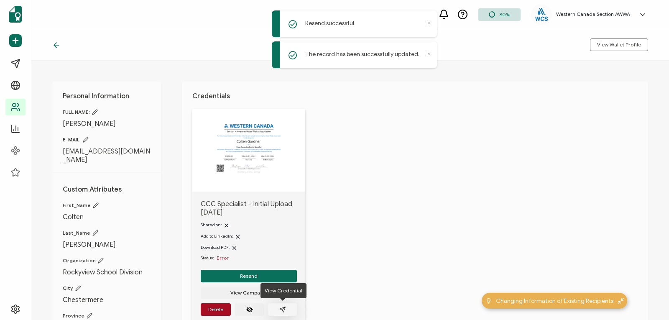
click at [281, 307] on icon "paper plane outline" at bounding box center [282, 309] width 7 height 7
